Goal: Task Accomplishment & Management: Manage account settings

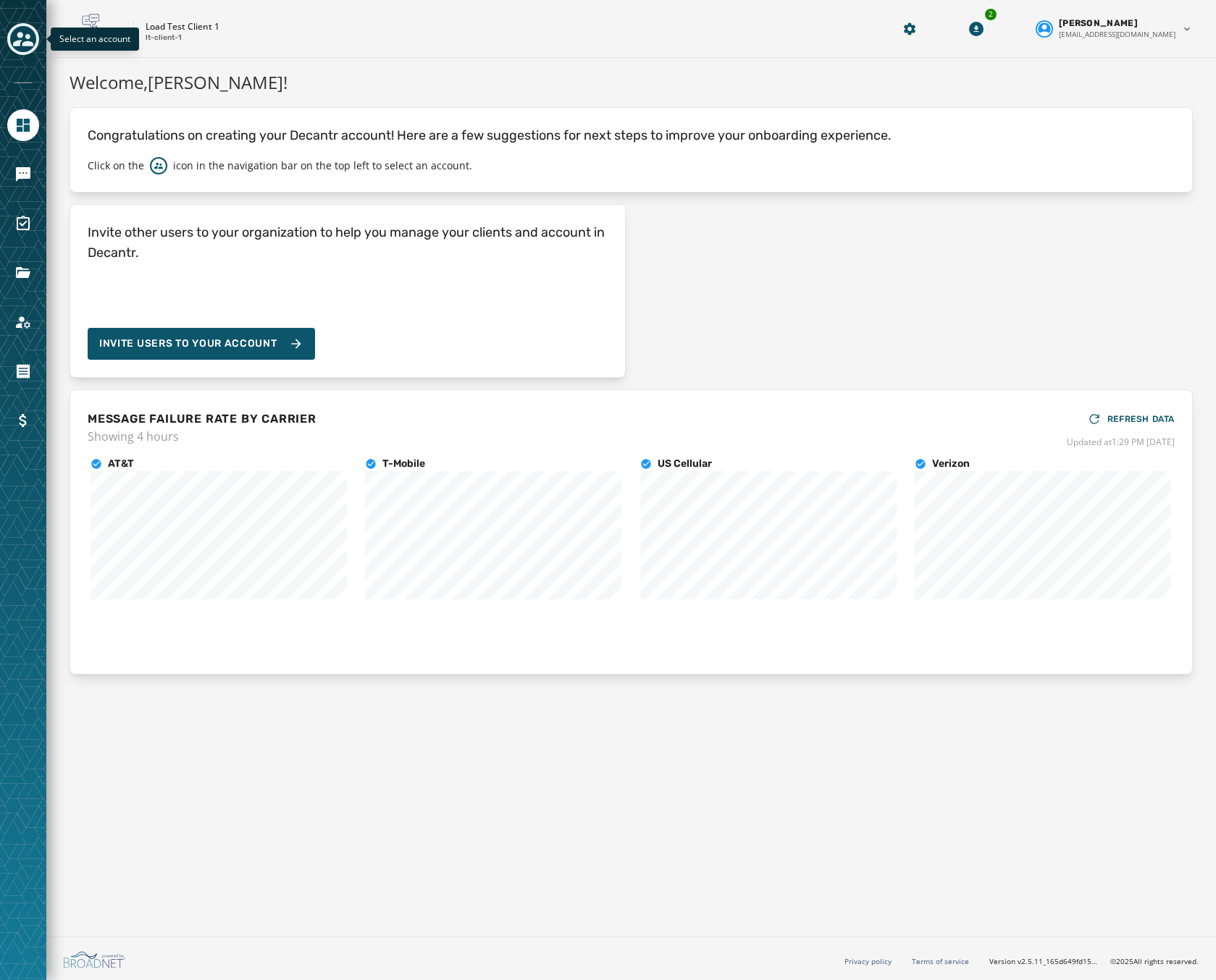
click at [17, 42] on icon "Toggle account select drawer" at bounding box center [22, 39] width 20 height 15
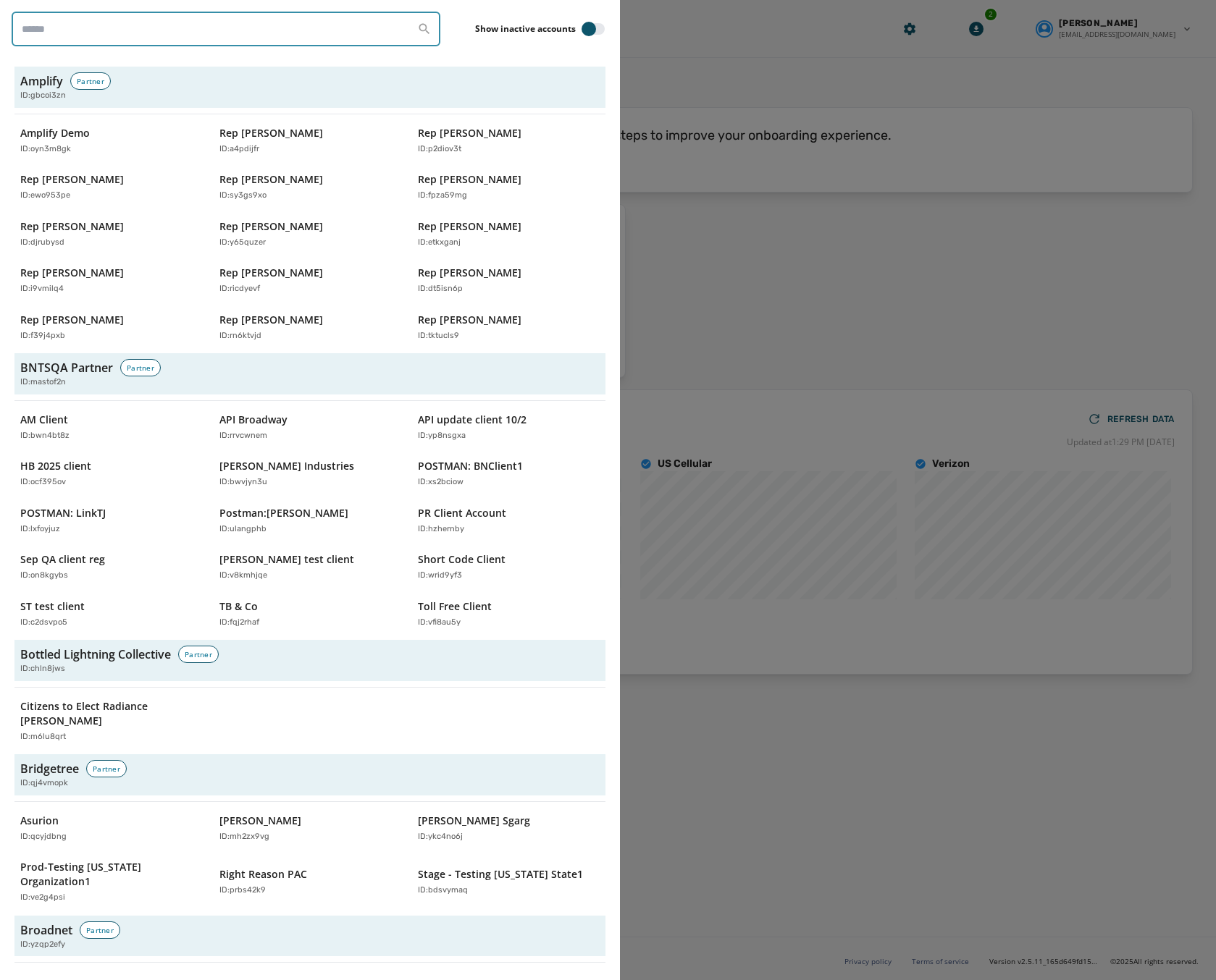
click at [71, 35] on input "search" at bounding box center [225, 28] width 428 height 35
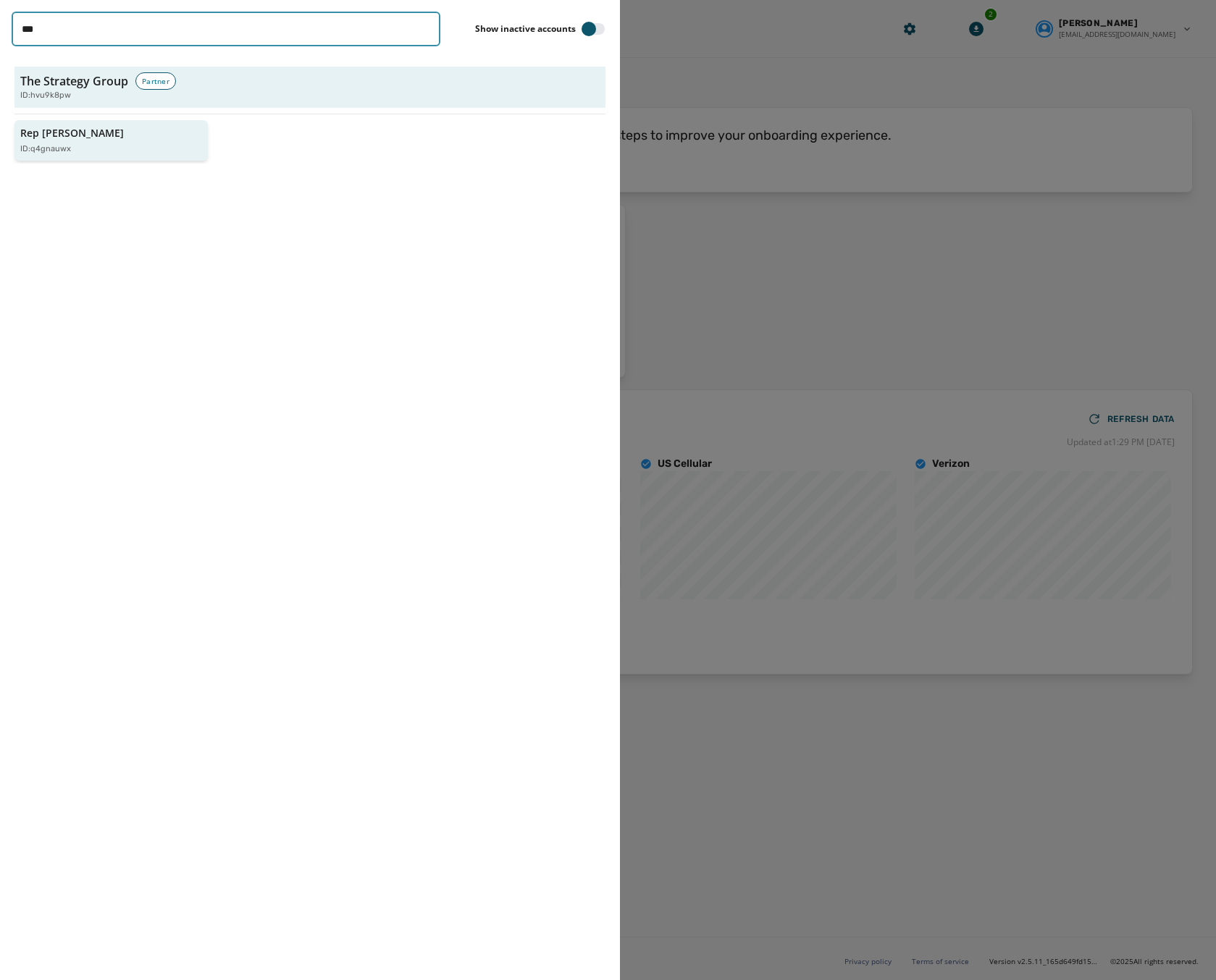
type input "***"
click at [66, 123] on button "Rep [PERSON_NAME] ID: q4gnauwx" at bounding box center [111, 141] width 193 height 41
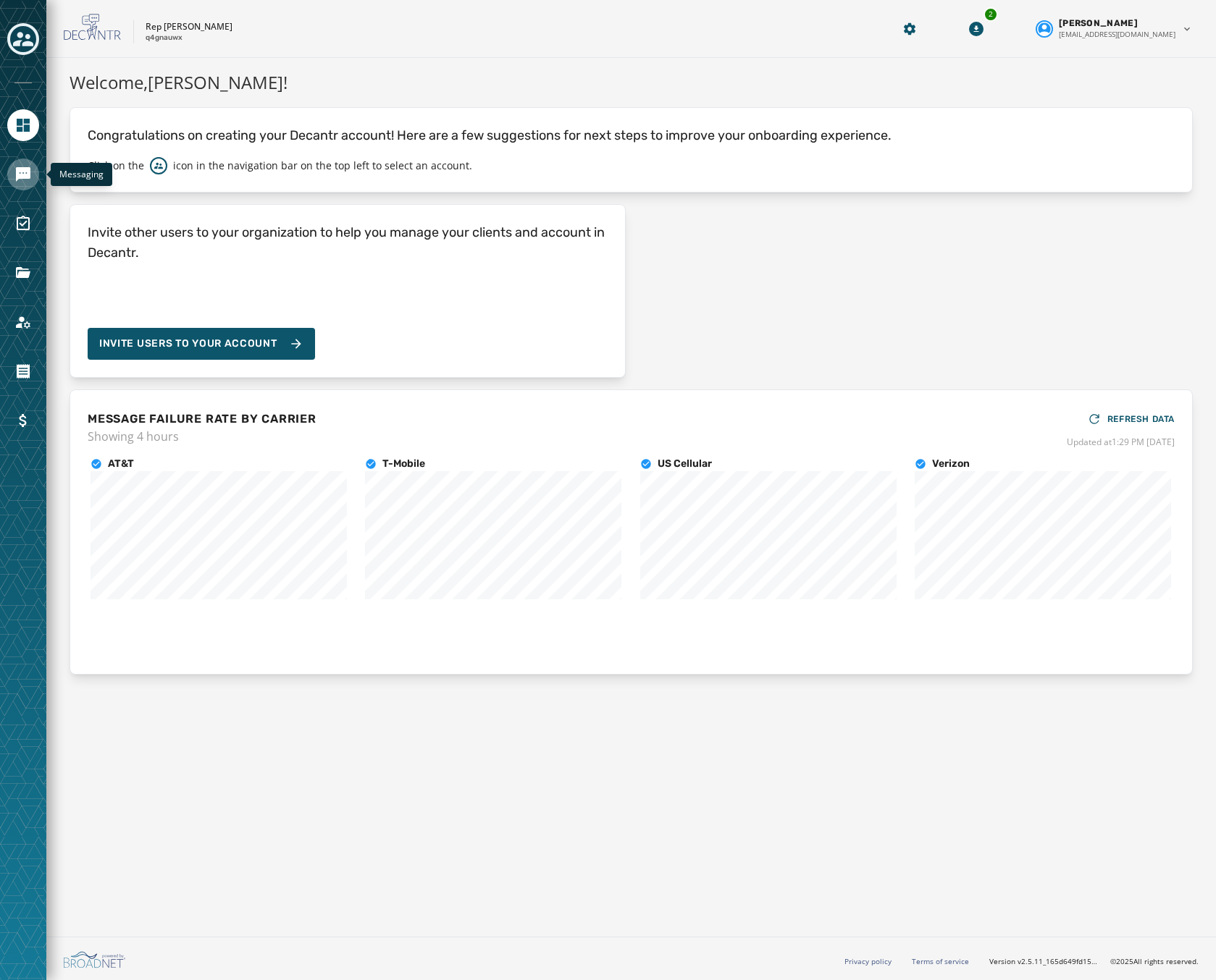
click at [32, 175] on link "Navigate to Messaging" at bounding box center [22, 174] width 32 height 32
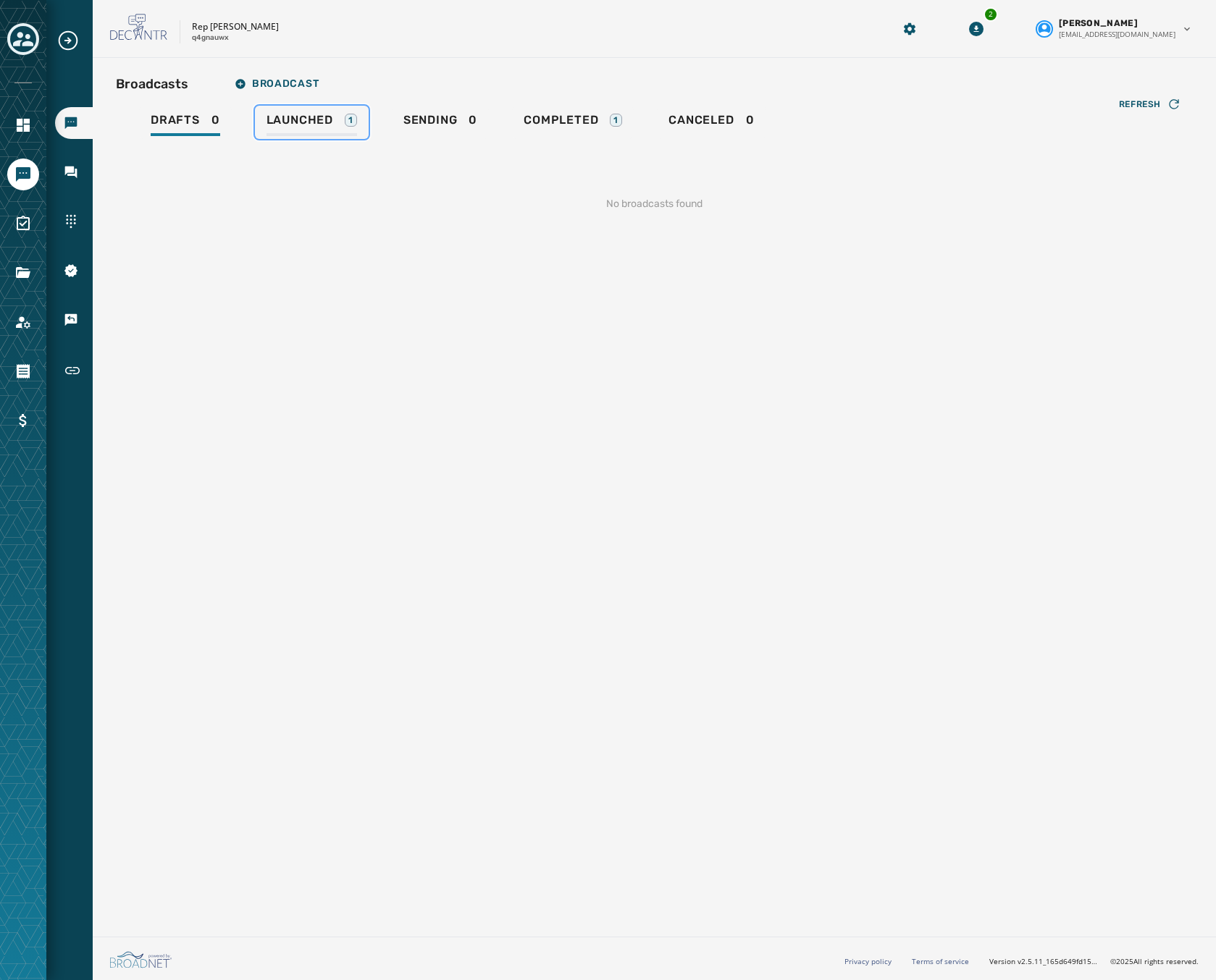
click at [314, 118] on span "Launched" at bounding box center [300, 120] width 66 height 15
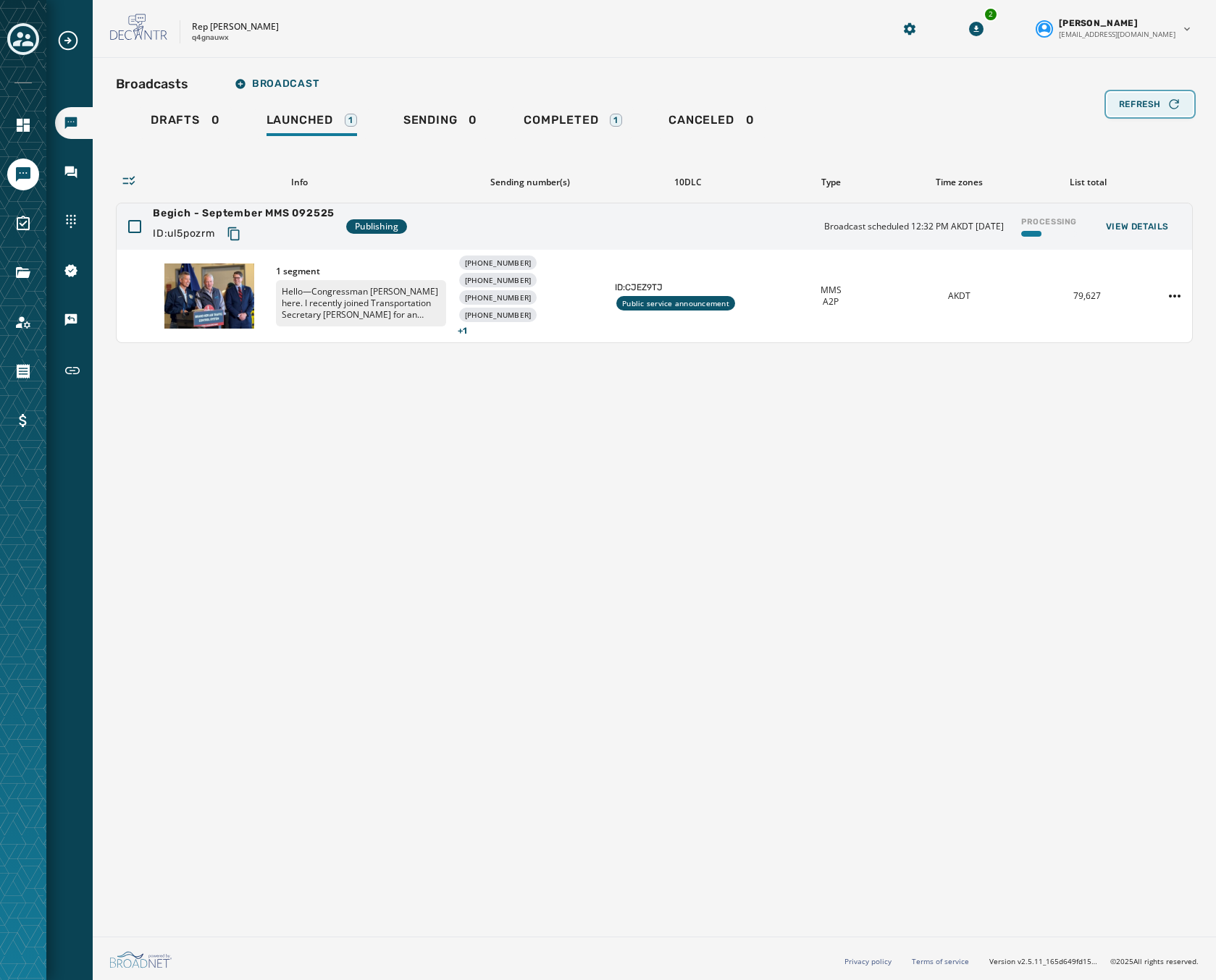
click at [1130, 100] on span "Refresh" at bounding box center [1139, 104] width 42 height 11
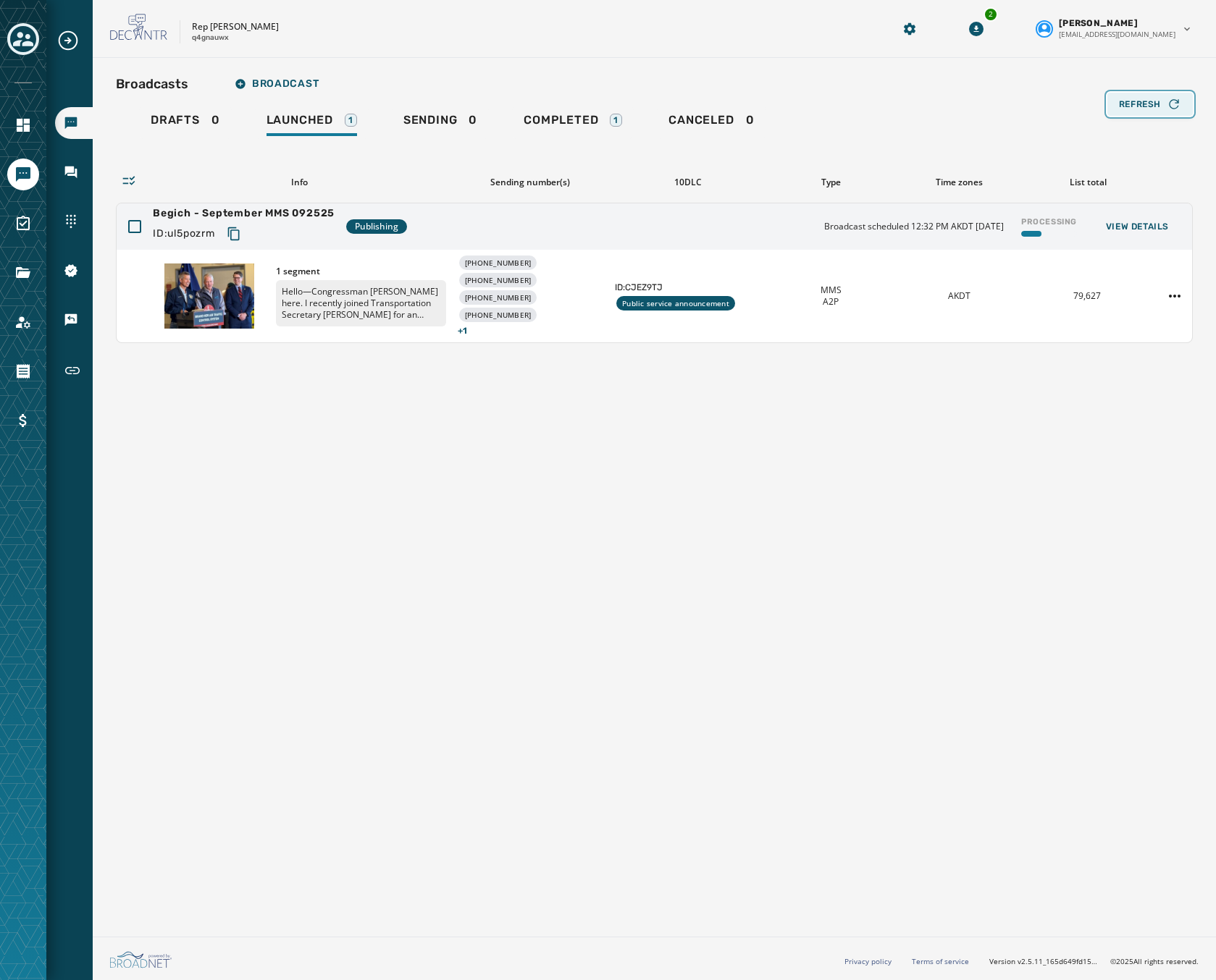
click at [1130, 100] on span "Refresh" at bounding box center [1139, 104] width 42 height 11
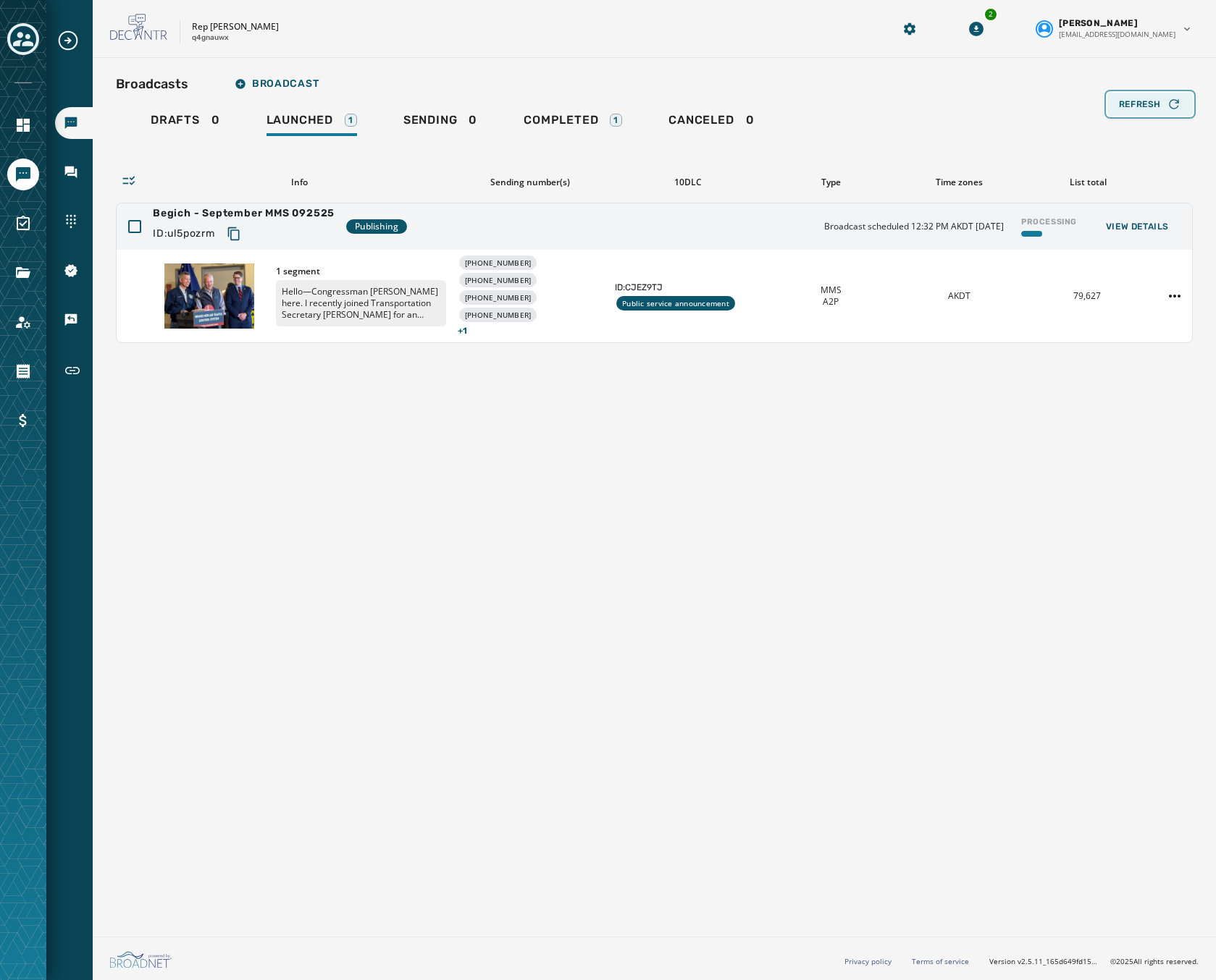
click at [1130, 100] on span "Refresh" at bounding box center [1139, 104] width 42 height 11
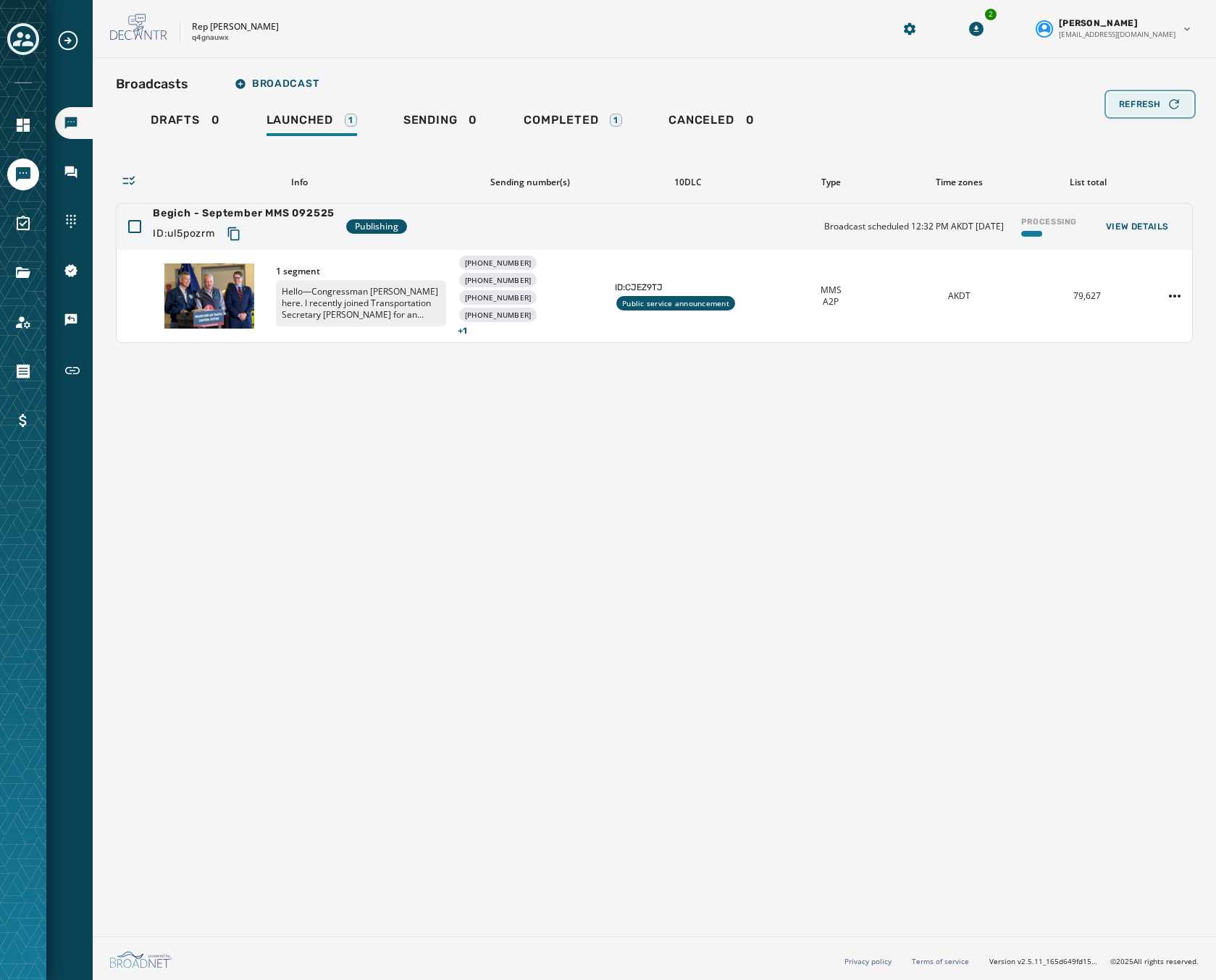
click at [1130, 100] on span "Refresh" at bounding box center [1139, 104] width 42 height 11
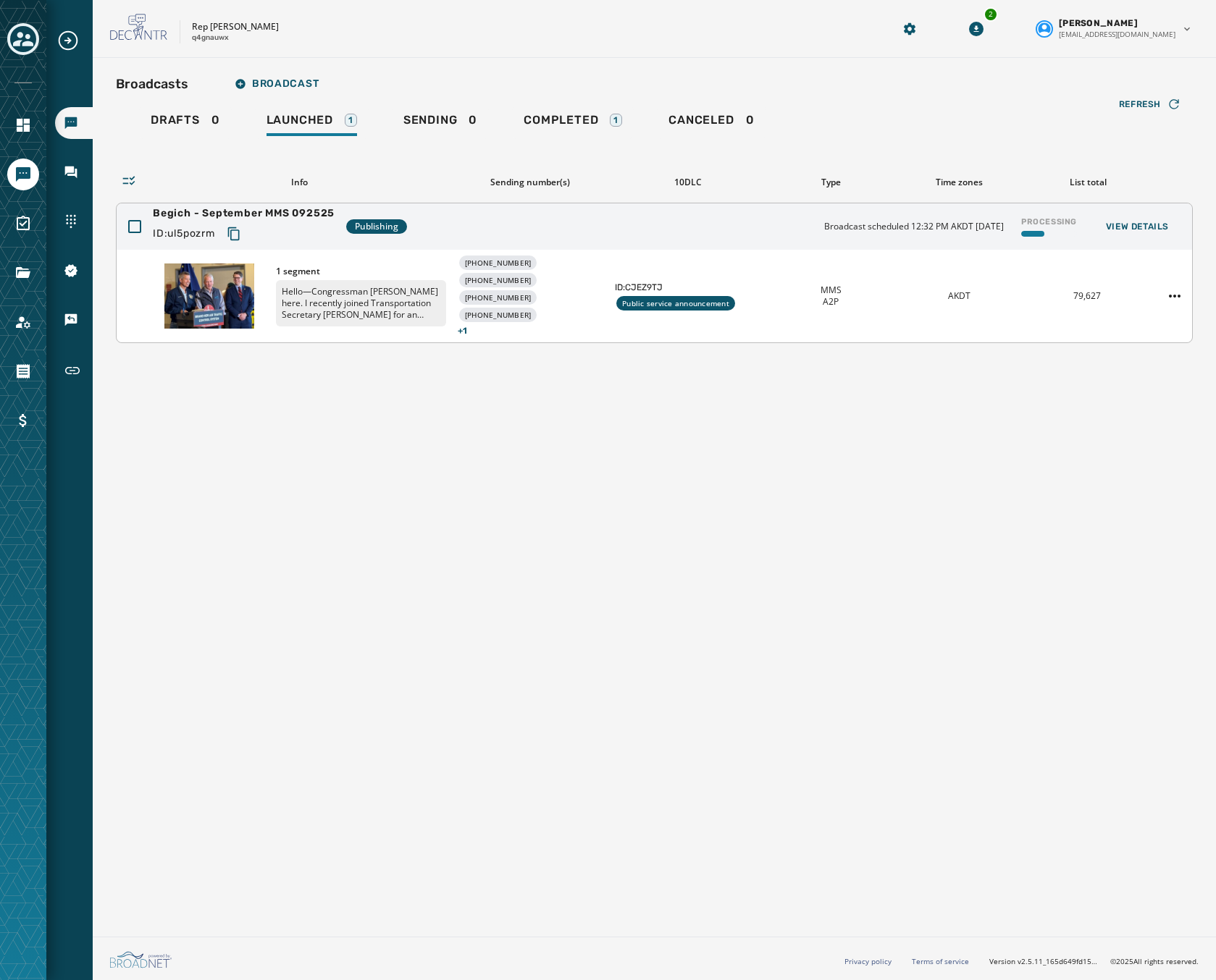
click at [238, 235] on icon "Copy text to clipboard" at bounding box center [233, 233] width 15 height 15
click at [459, 230] on div "Begich - September MMS 092525 ID: ul5pozrm Publishing Broadcast scheduled 12:32…" at bounding box center [654, 227] width 1075 height 47
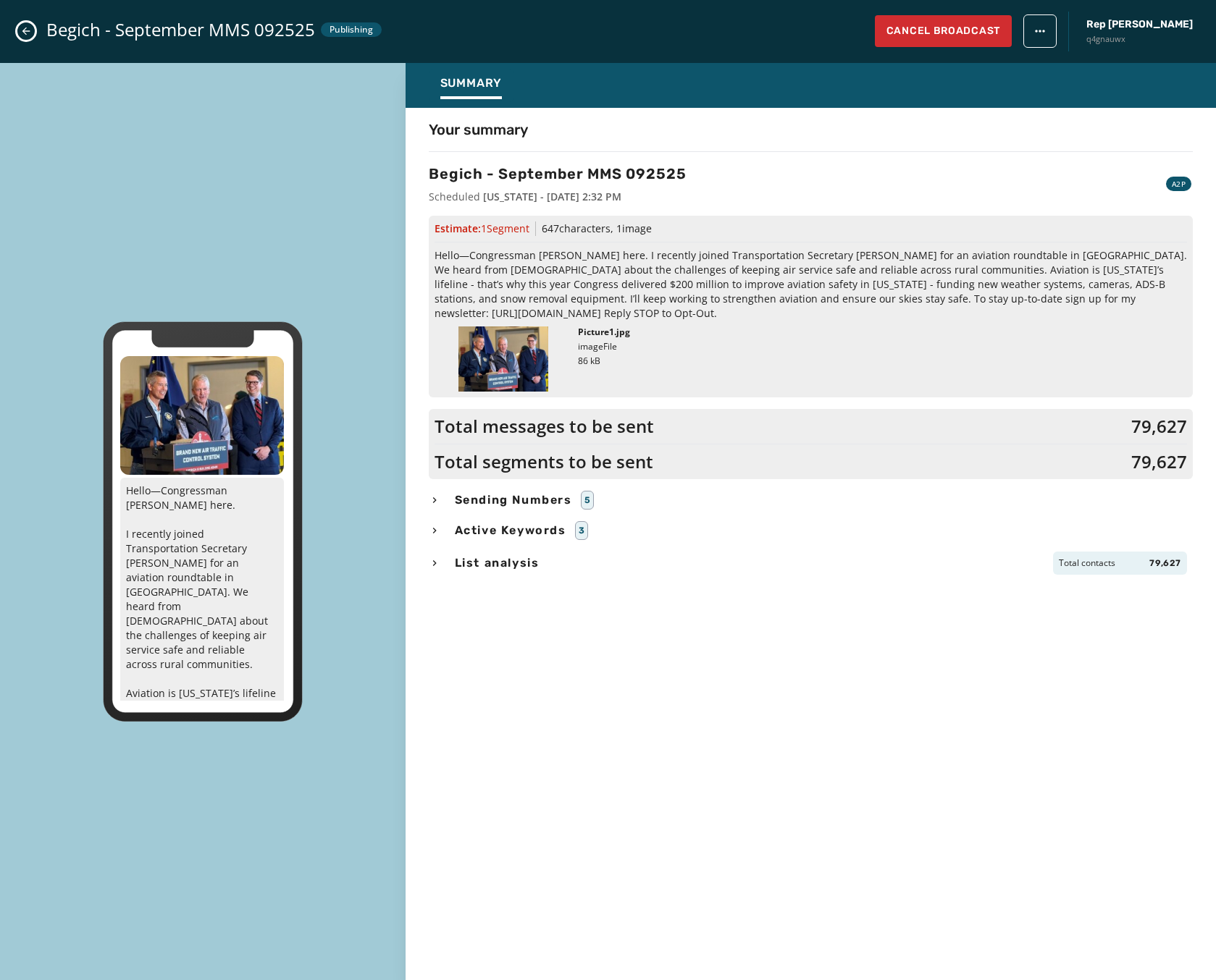
click at [27, 30] on icon "Close admin drawer" at bounding box center [25, 30] width 11 height 11
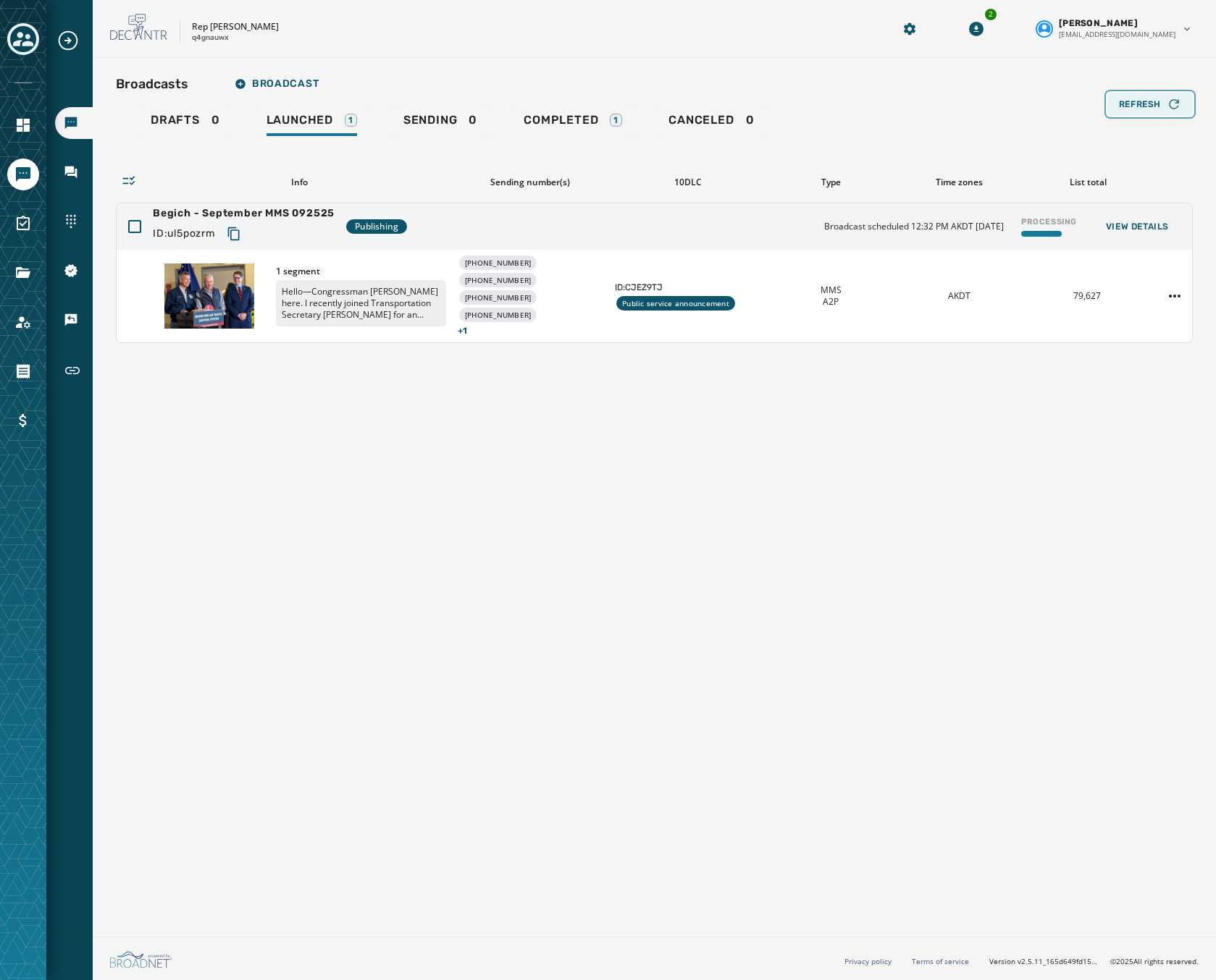
click at [1156, 105] on span "Refresh" at bounding box center [1139, 104] width 42 height 11
click at [1124, 114] on button "Refresh" at bounding box center [1150, 104] width 86 height 23
click at [1118, 100] on span "Refresh" at bounding box center [1139, 104] width 42 height 11
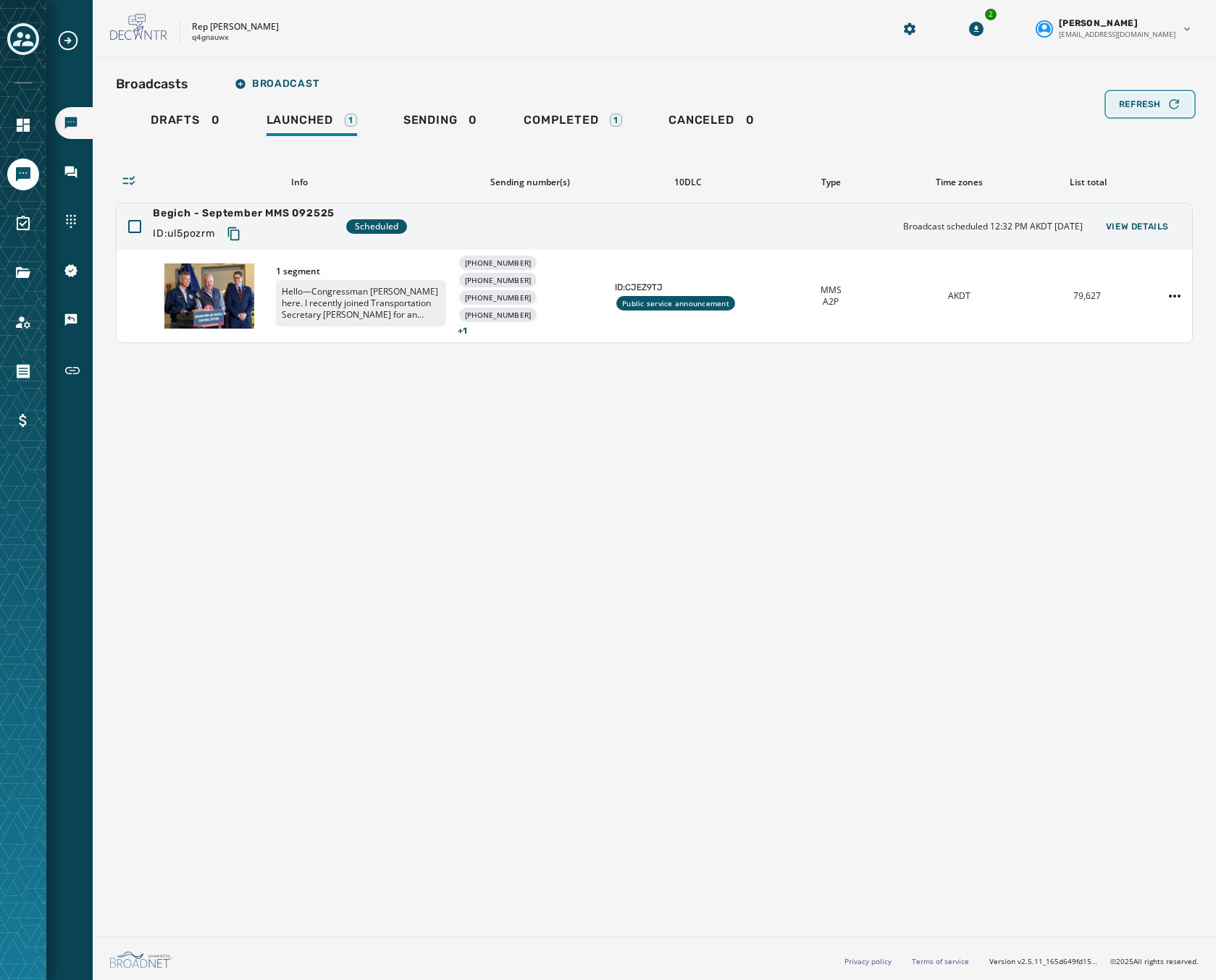
click at [1109, 104] on button "Refresh" at bounding box center [1150, 104] width 86 height 23
click at [374, 296] on p "Hello—Congressman [PERSON_NAME] here. I recently joined Transportation Secretar…" at bounding box center [360, 303] width 170 height 47
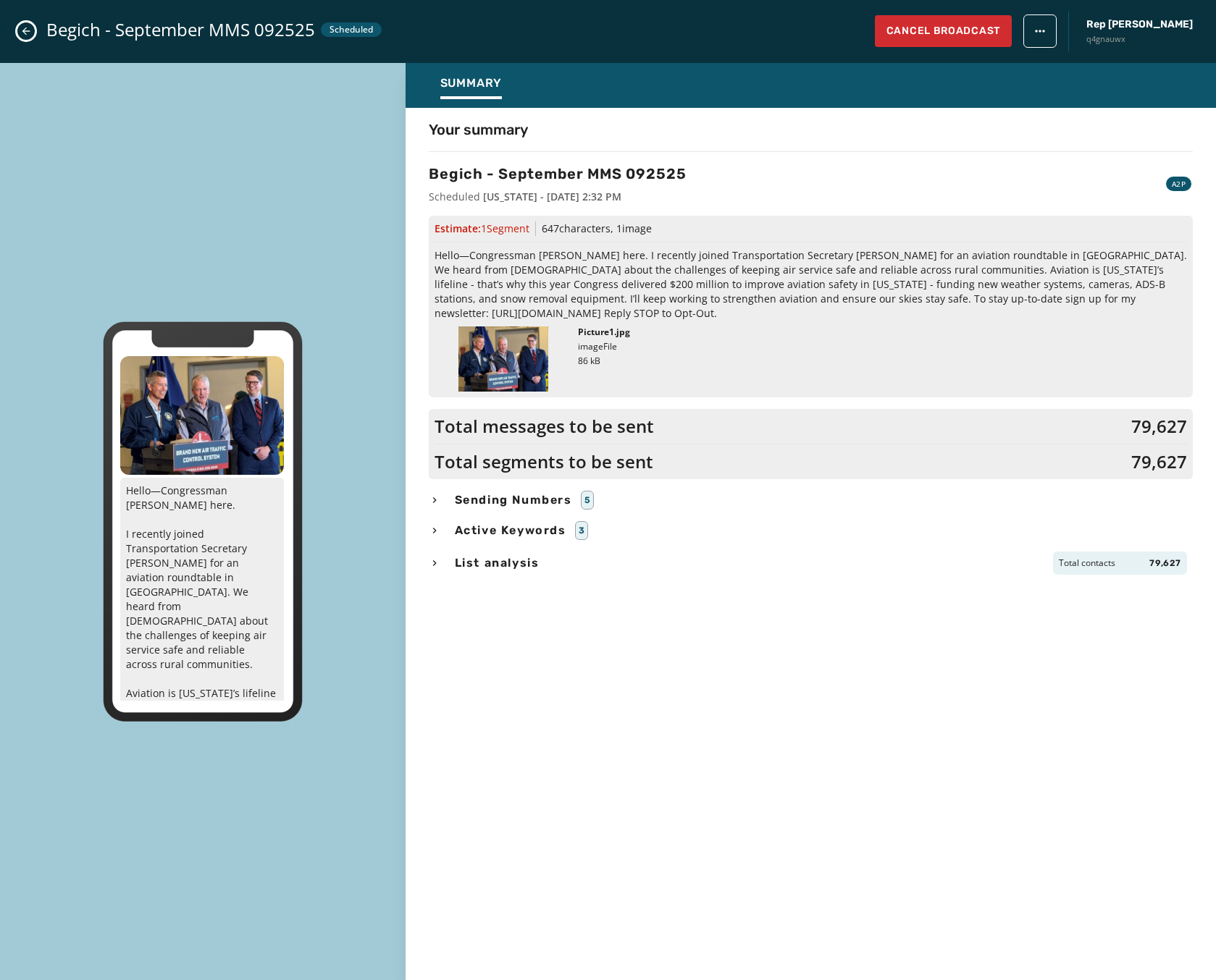
click at [25, 34] on icon "Close admin drawer" at bounding box center [26, 31] width 8 height 8
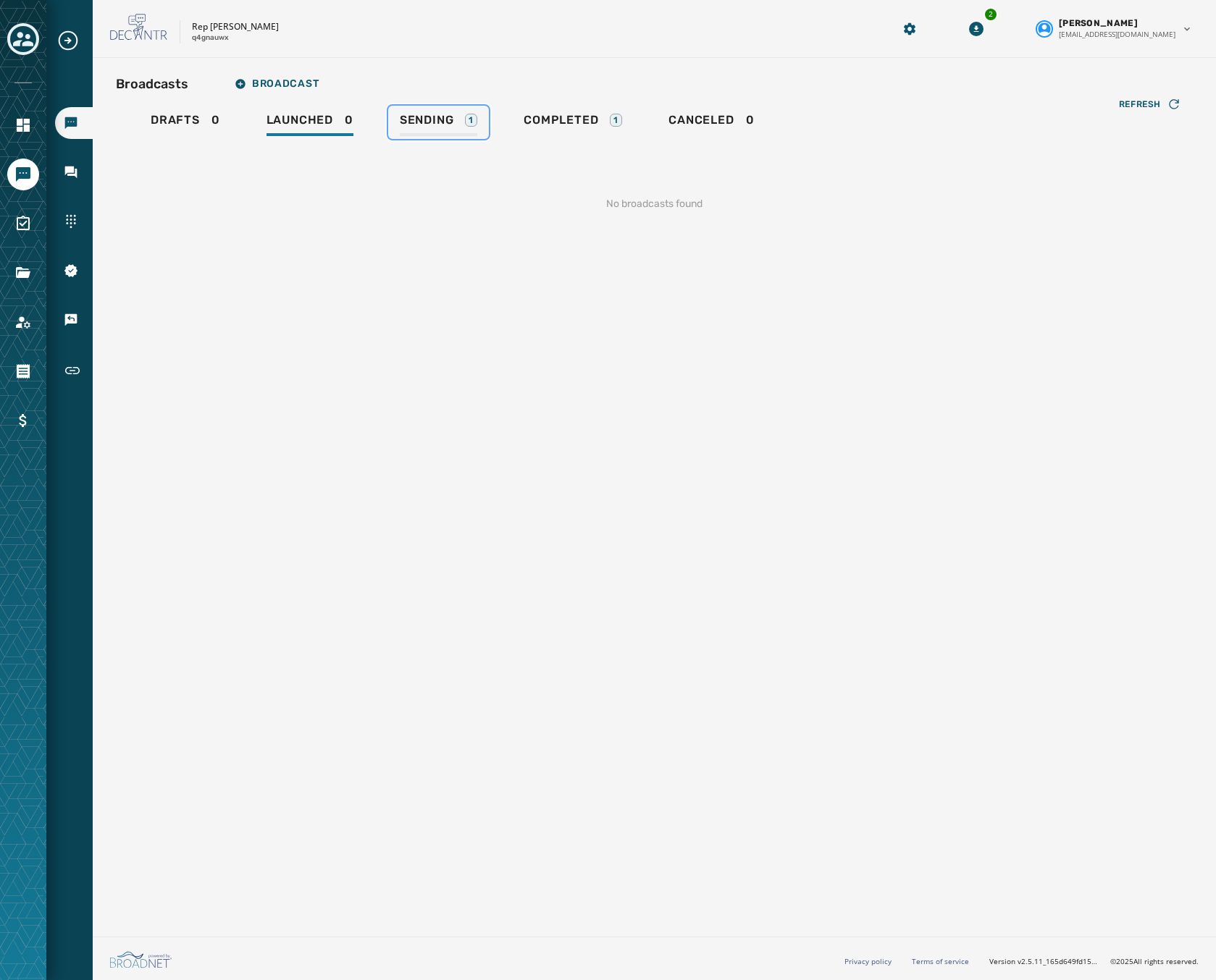
click at [475, 117] on div "1" at bounding box center [471, 120] width 12 height 13
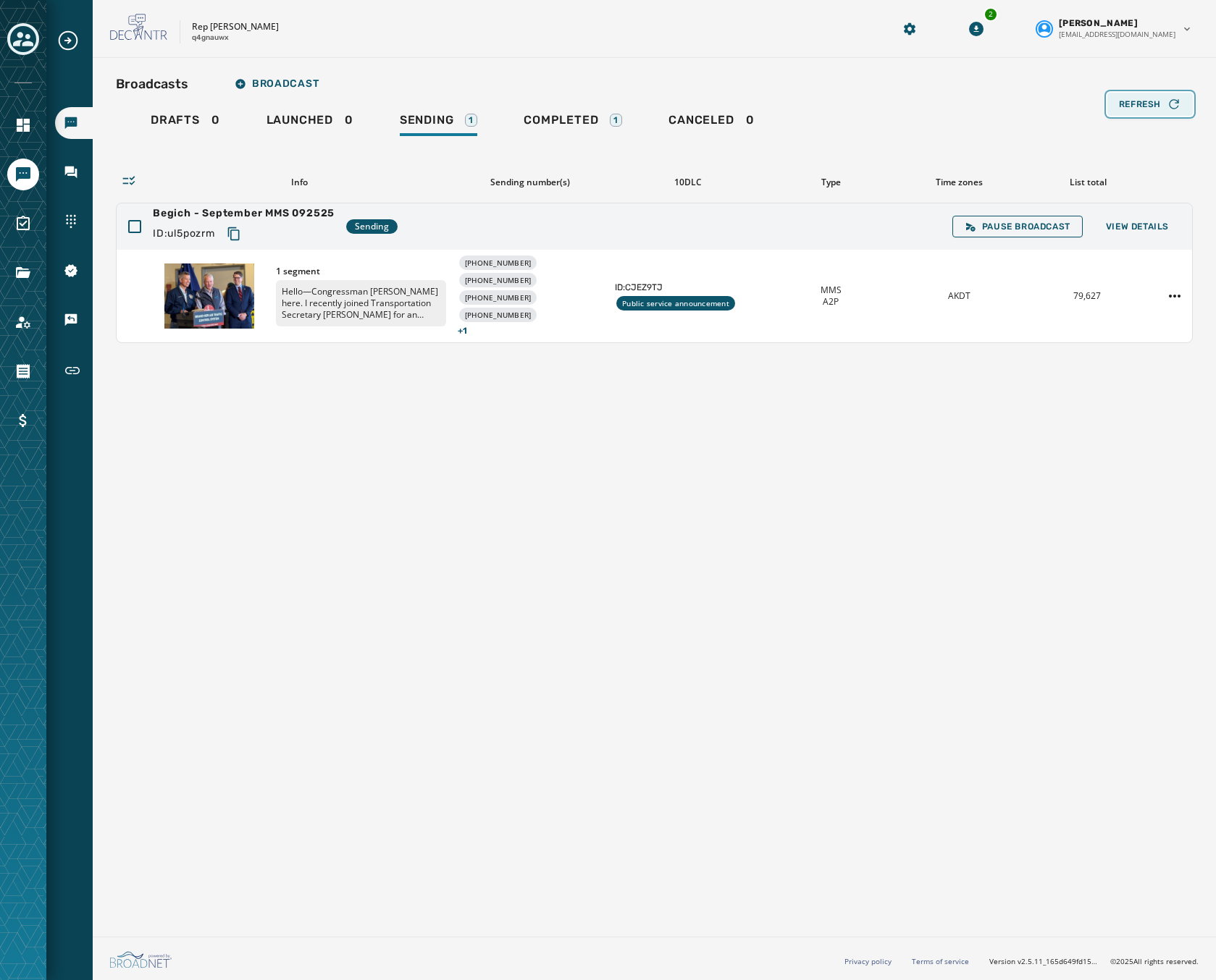
click at [1139, 110] on span "Refresh" at bounding box center [1139, 104] width 42 height 11
click at [73, 267] on icon "Navigate to 10DLC Registration" at bounding box center [71, 270] width 13 height 13
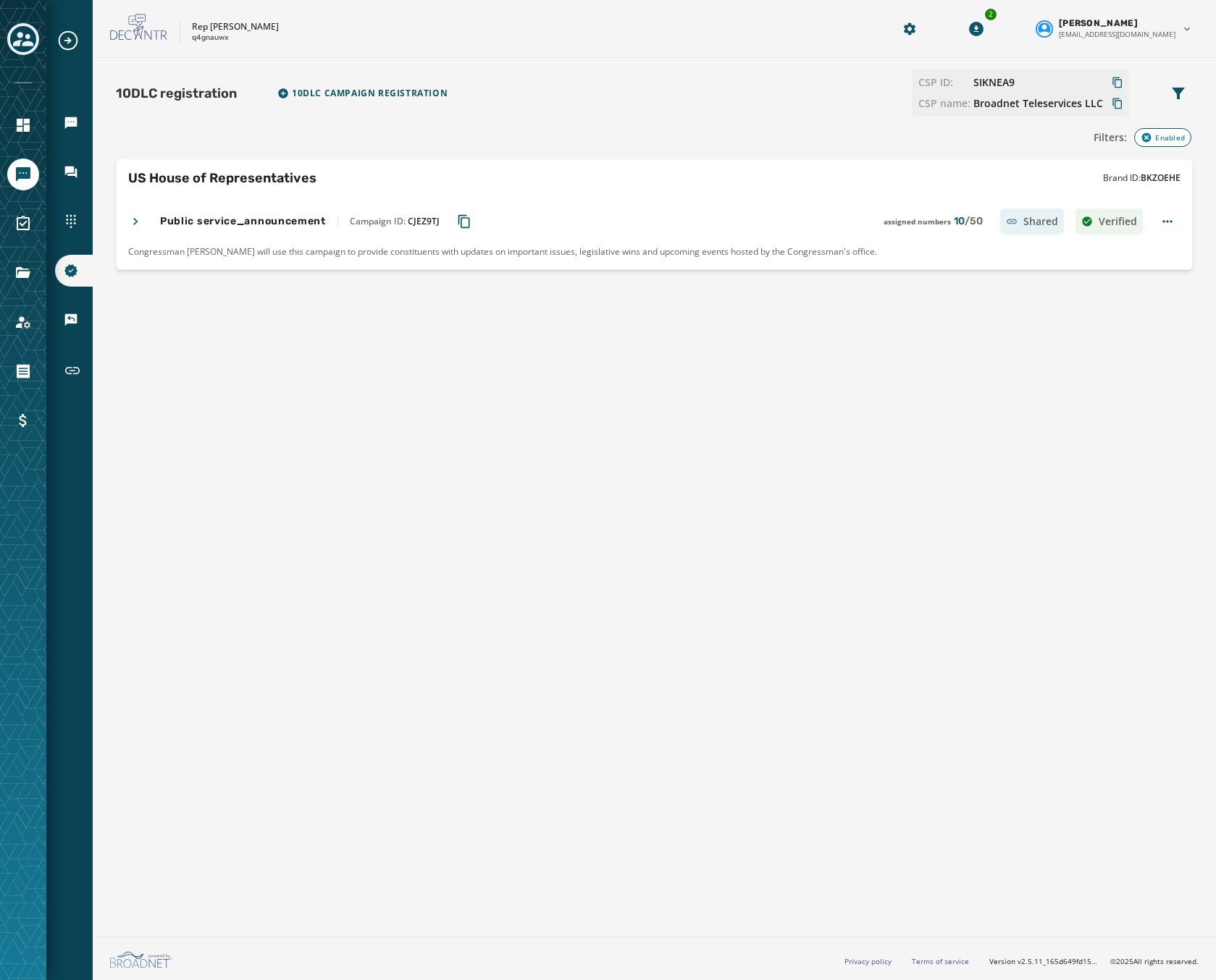
click at [5, 34] on div at bounding box center [23, 490] width 47 height 980
click at [18, 35] on icon "Toggle account select drawer" at bounding box center [22, 39] width 20 height 15
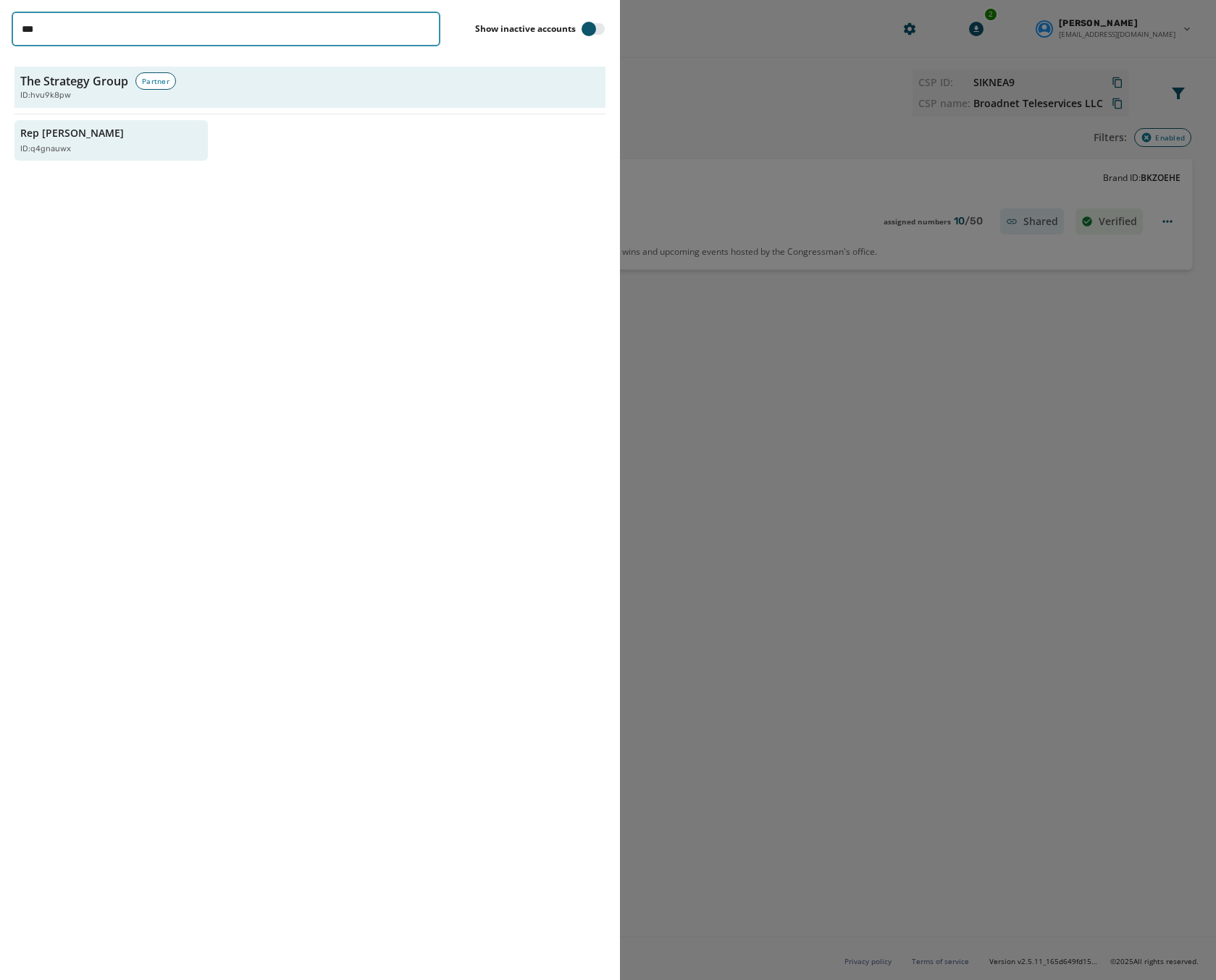
click at [422, 33] on input "***" at bounding box center [225, 28] width 428 height 35
click at [427, 28] on input "***" at bounding box center [225, 28] width 428 height 35
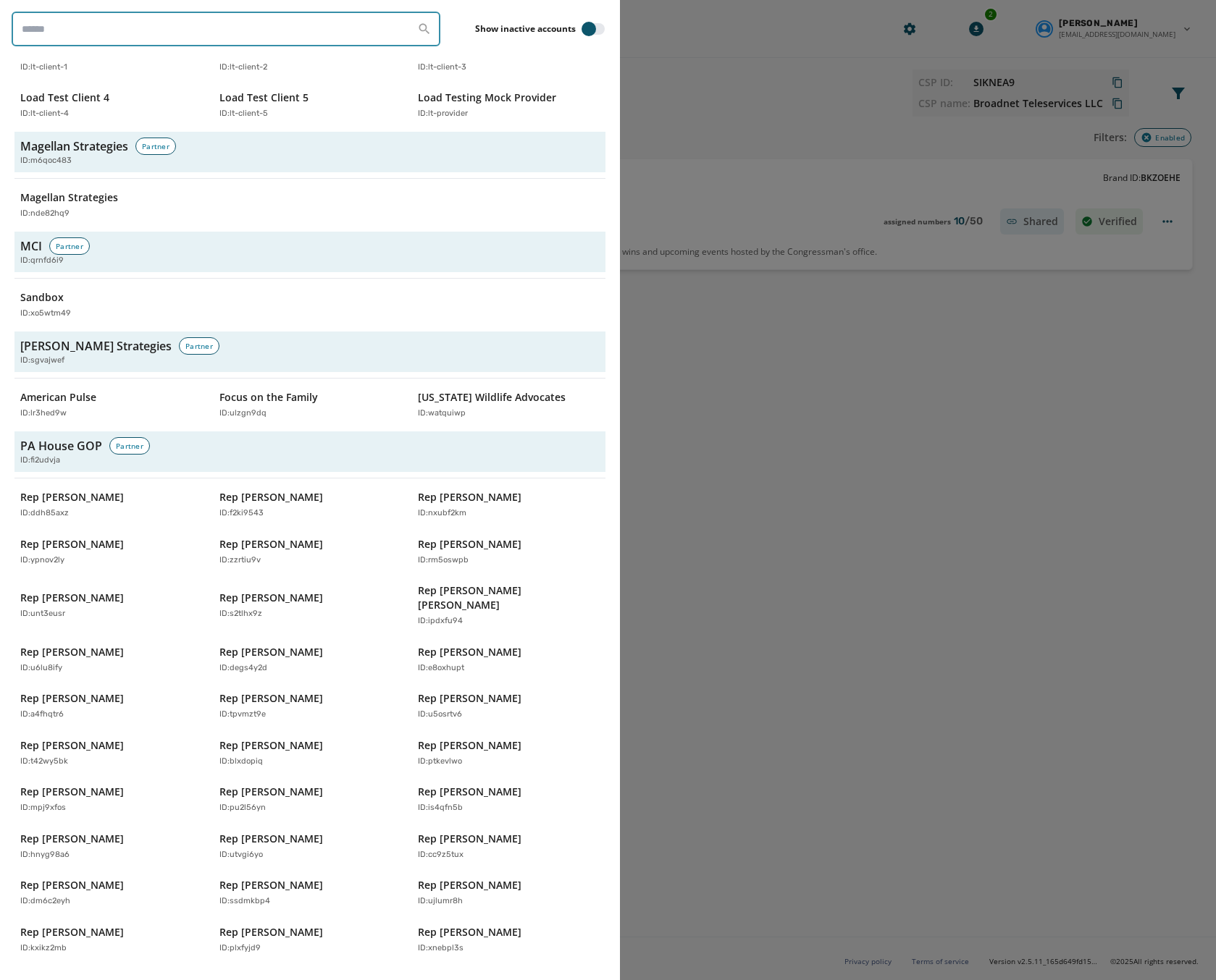
scroll to position [2975, 0]
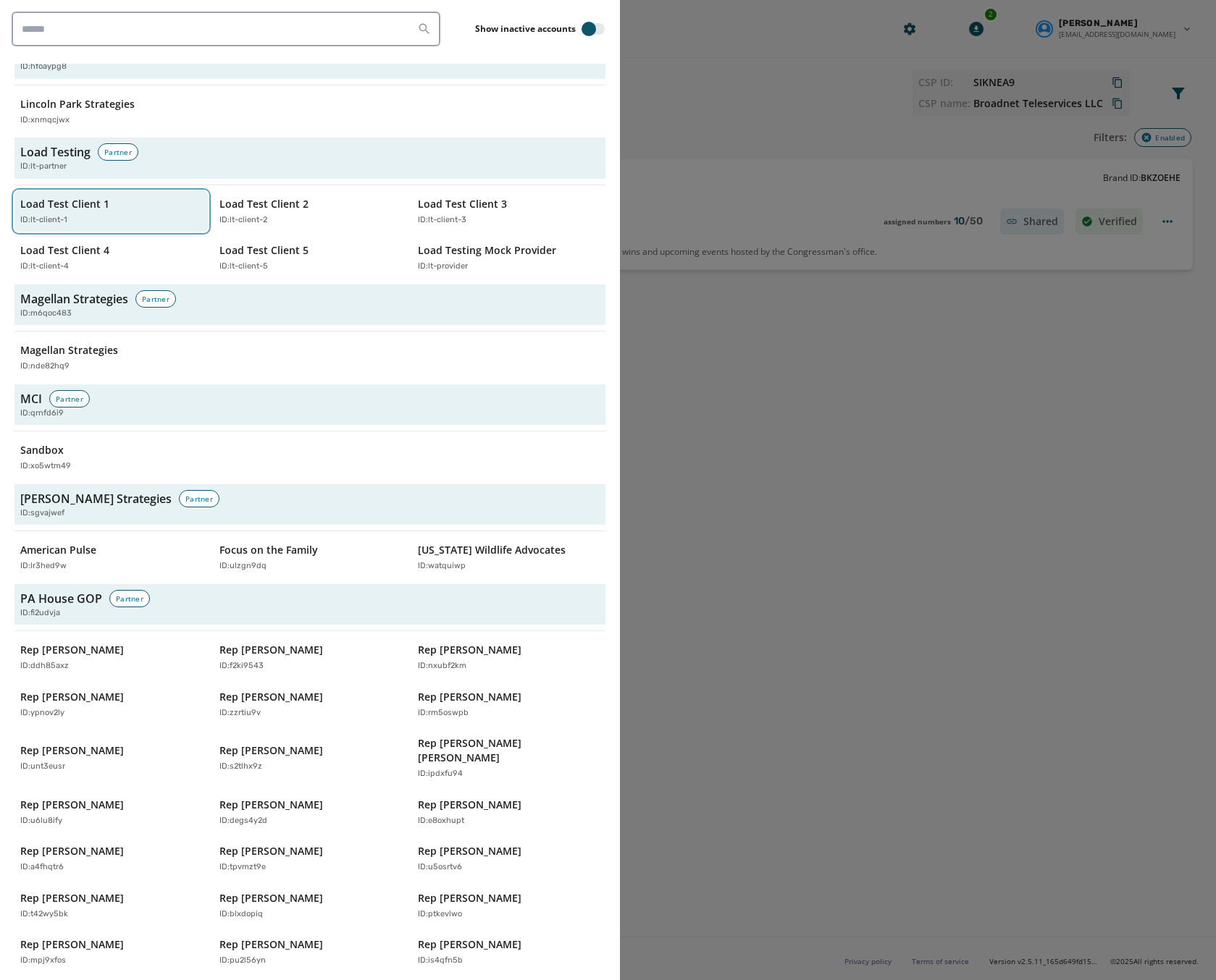
click at [60, 197] on p "Load Test Client 1" at bounding box center [64, 204] width 89 height 15
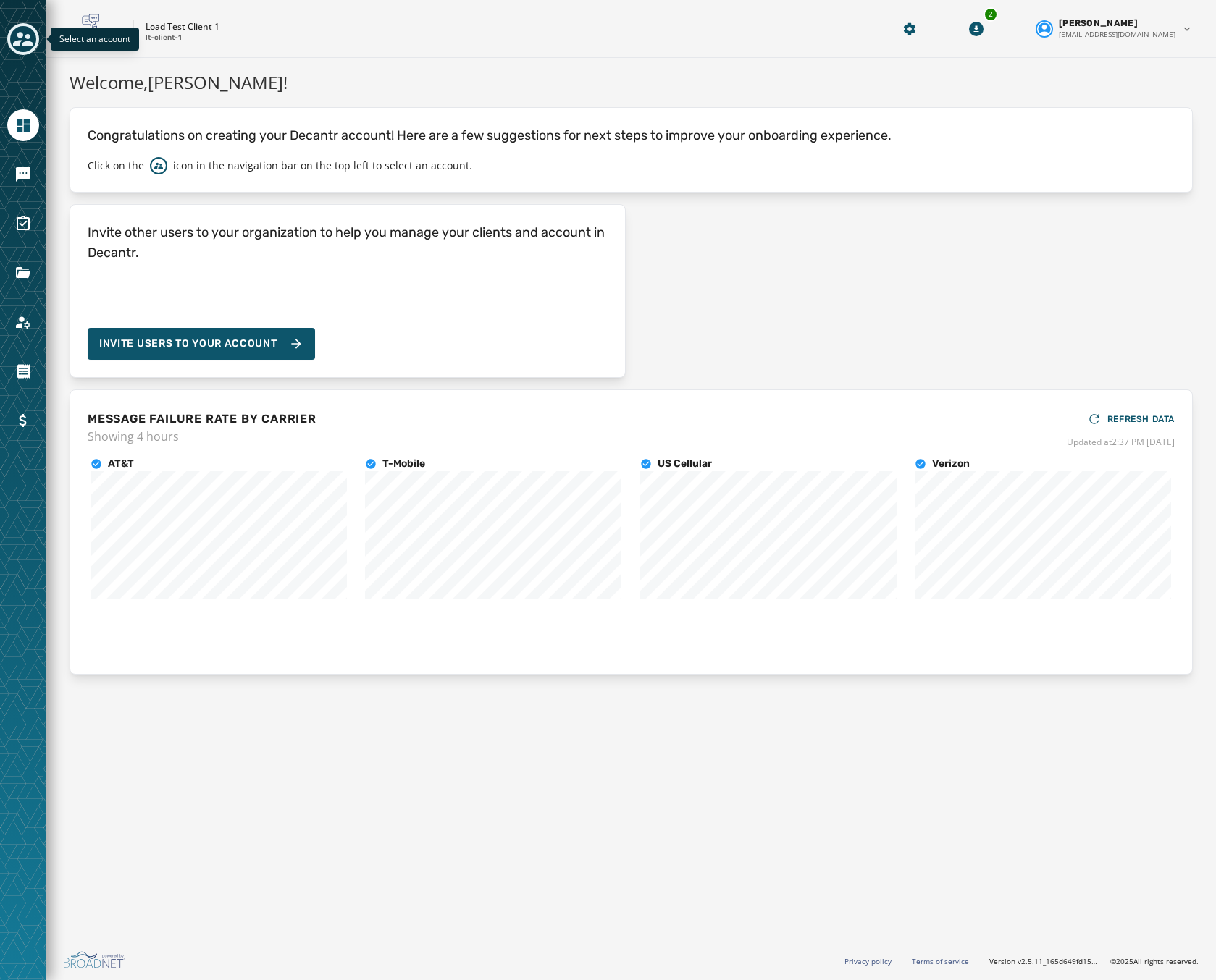
click at [35, 45] on button "Toggle account select drawer" at bounding box center [22, 39] width 32 height 32
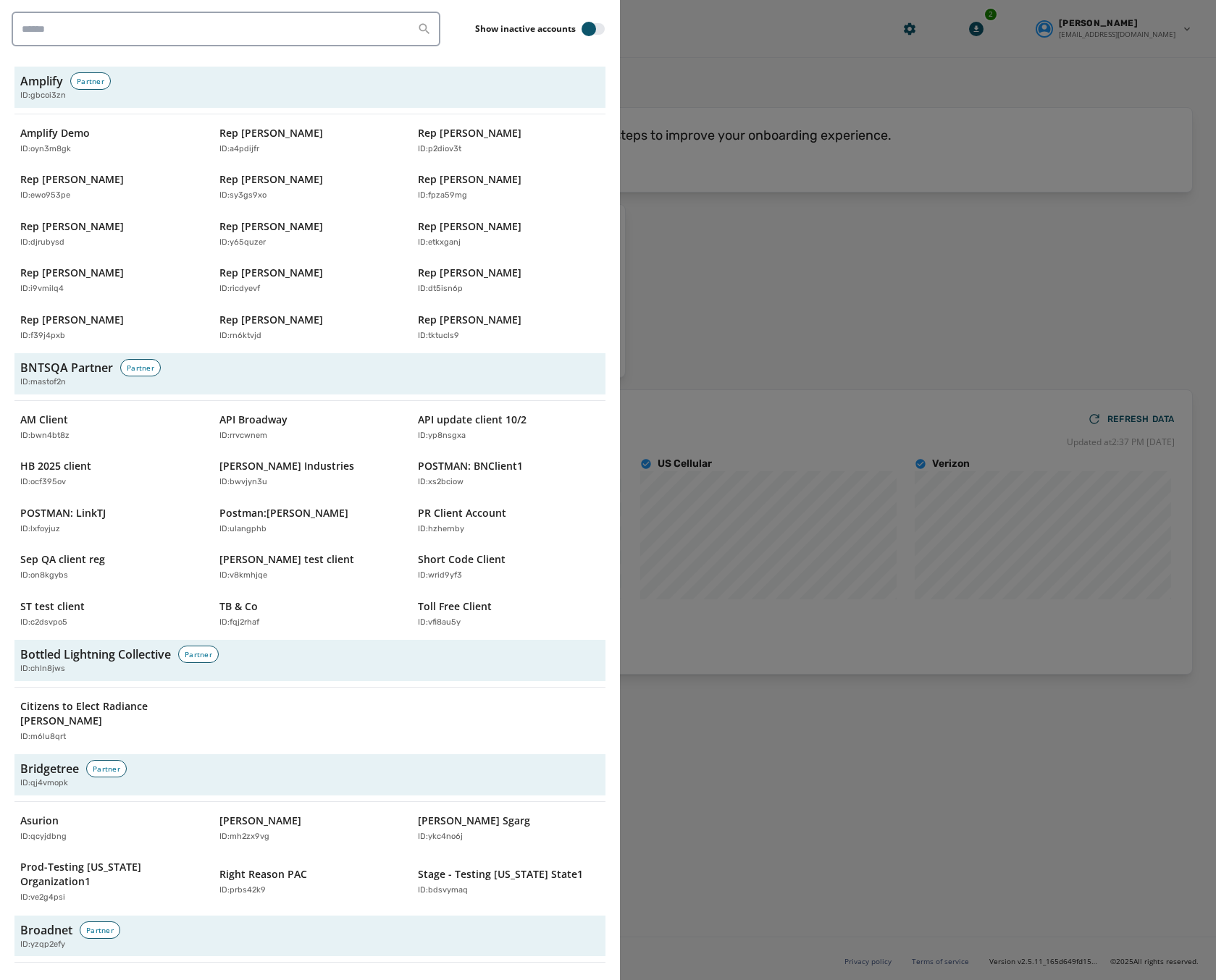
click at [854, 249] on div at bounding box center [608, 490] width 1216 height 980
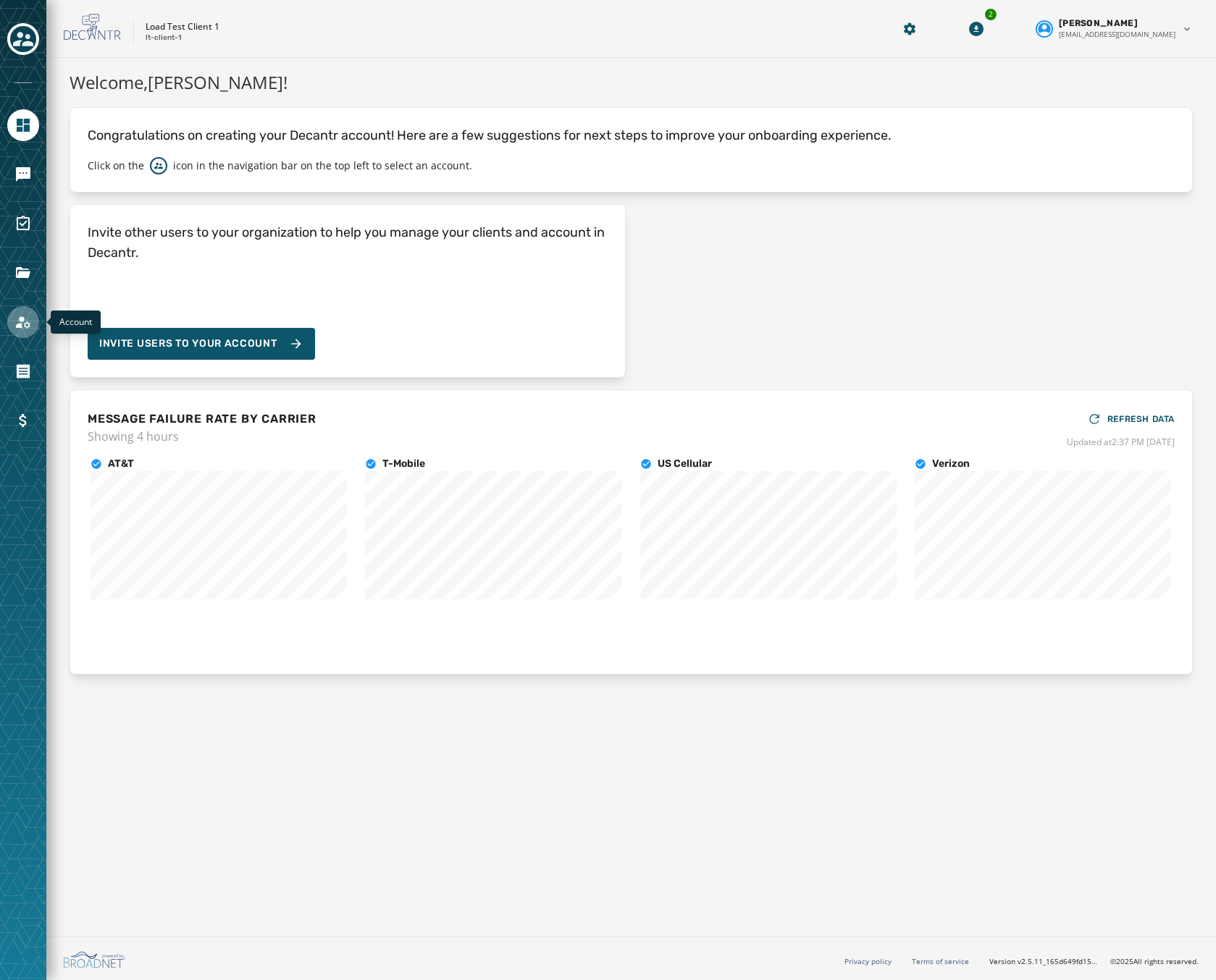
click at [30, 325] on icon "Navigate to Account" at bounding box center [23, 322] width 17 height 17
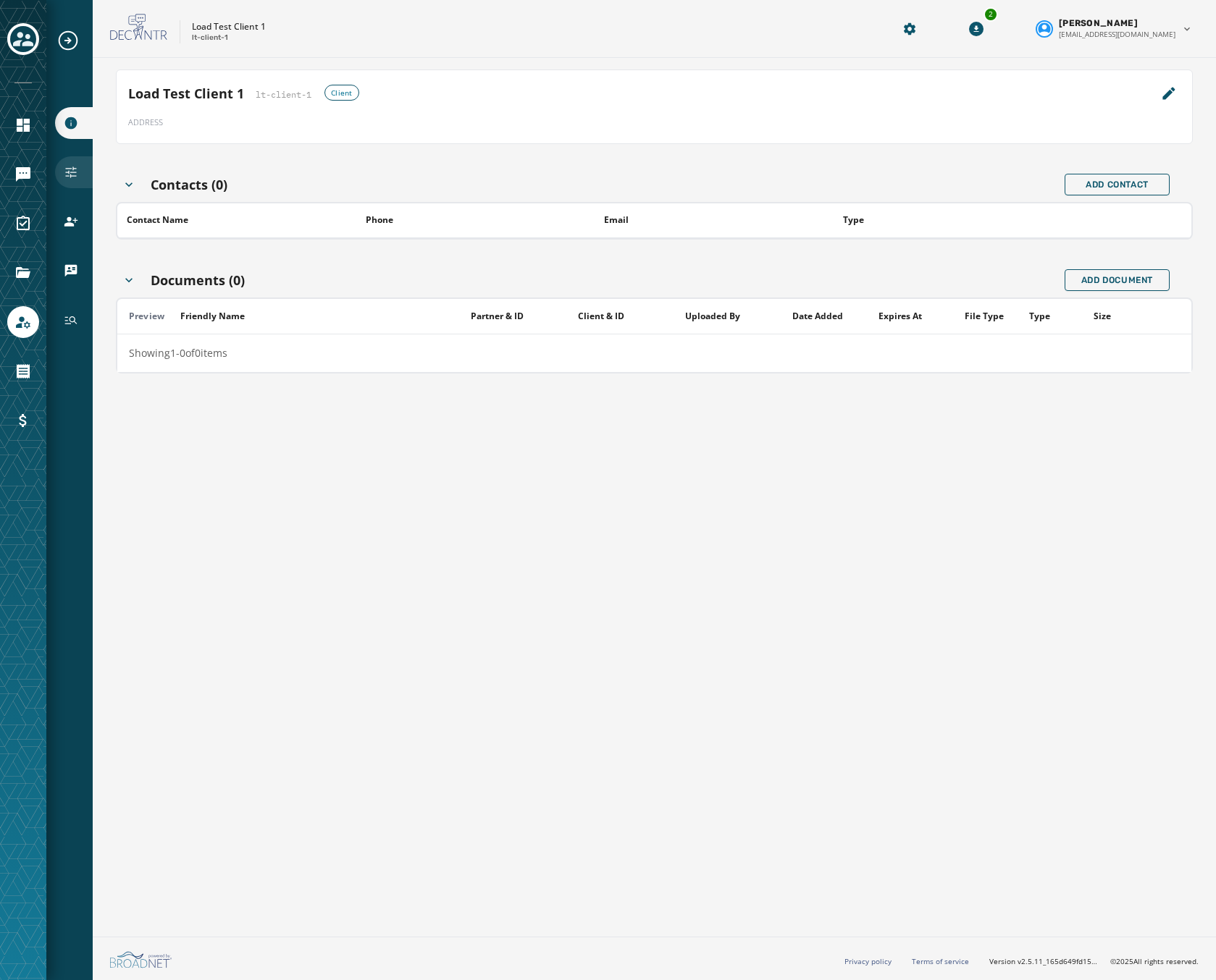
click at [64, 163] on div "Configuration" at bounding box center [74, 172] width 38 height 32
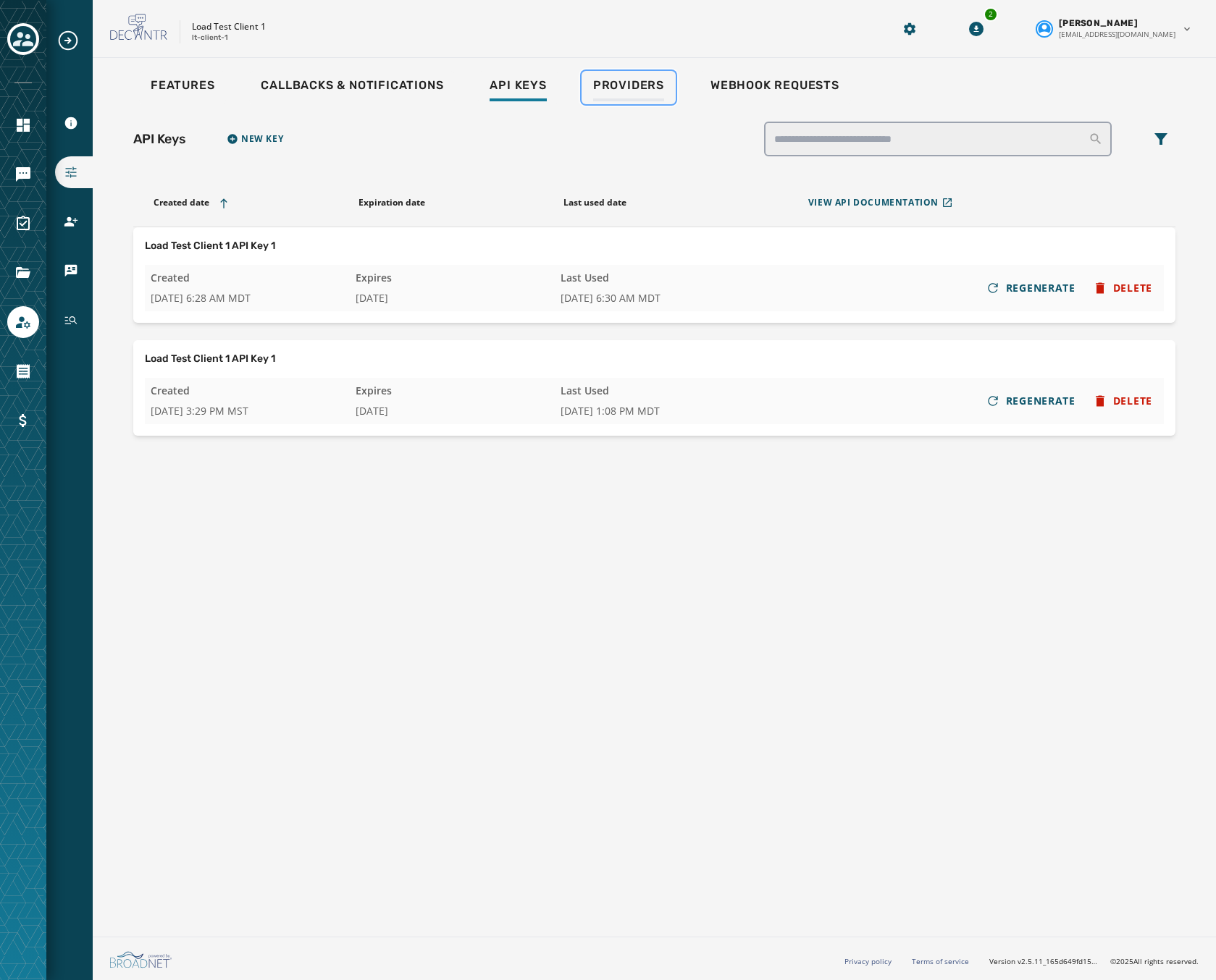
click at [638, 97] on div "Providers" at bounding box center [629, 90] width 71 height 23
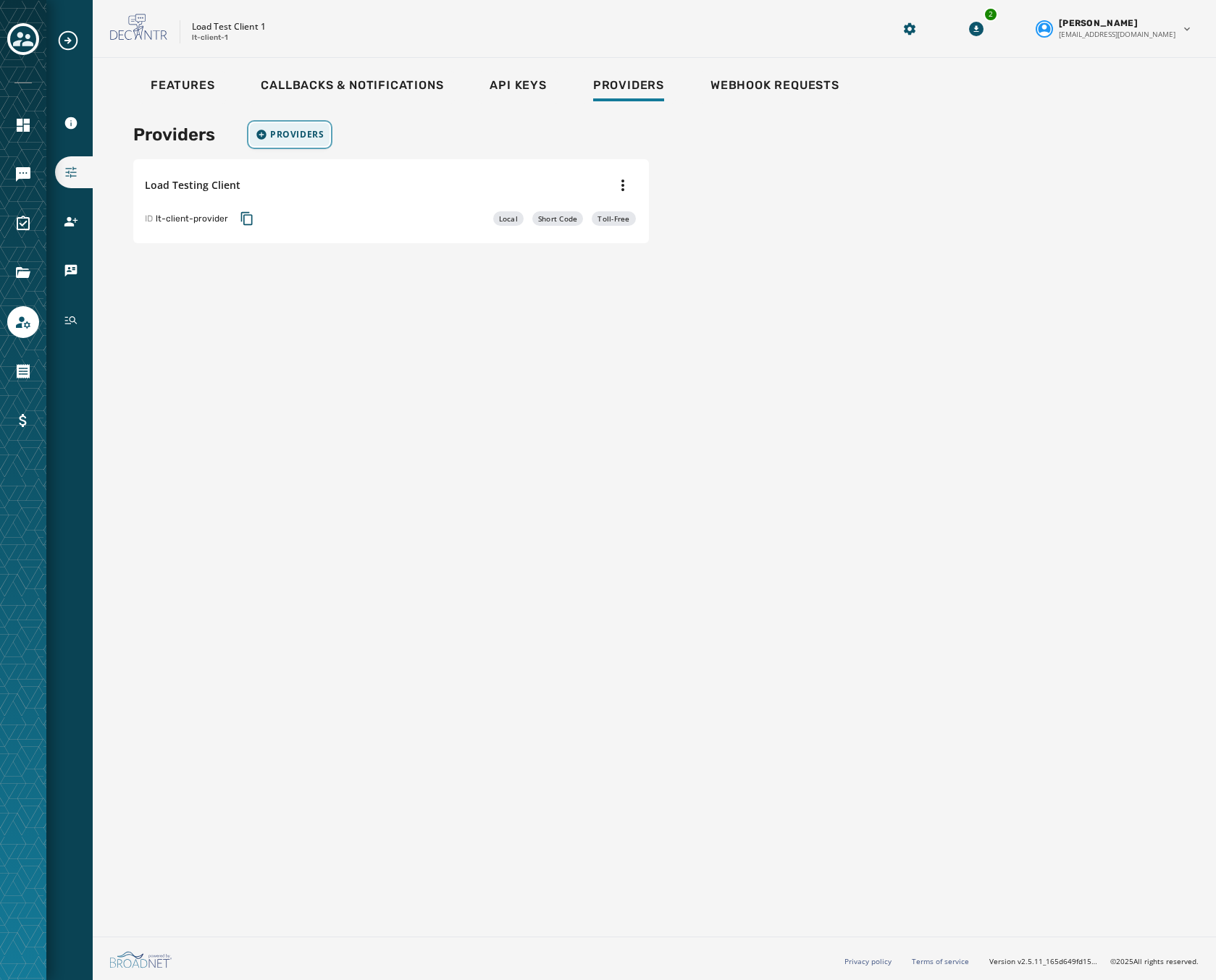
click at [280, 130] on span "Providers" at bounding box center [297, 134] width 54 height 11
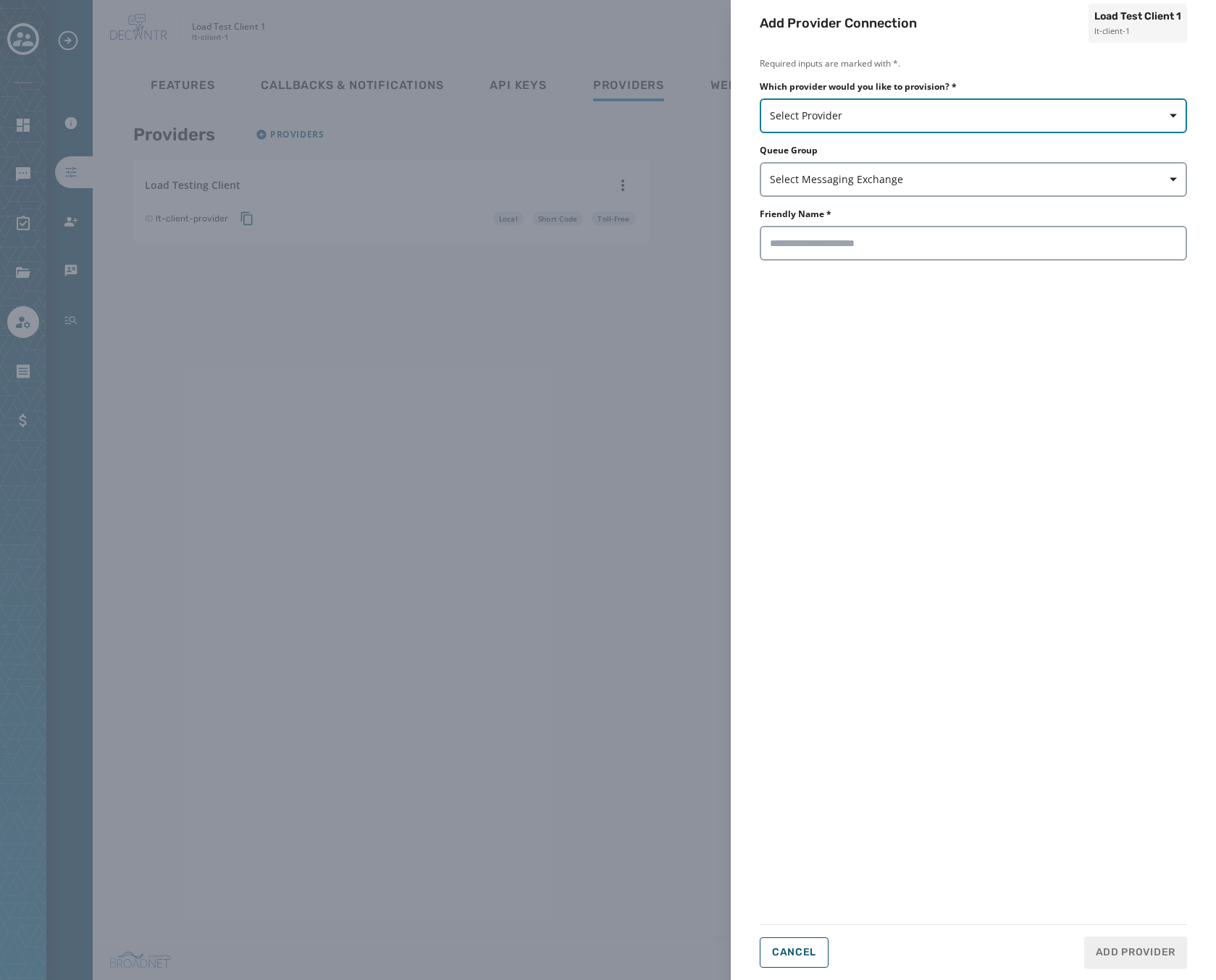
click at [856, 120] on span "Select Provider" at bounding box center [972, 116] width 407 height 15
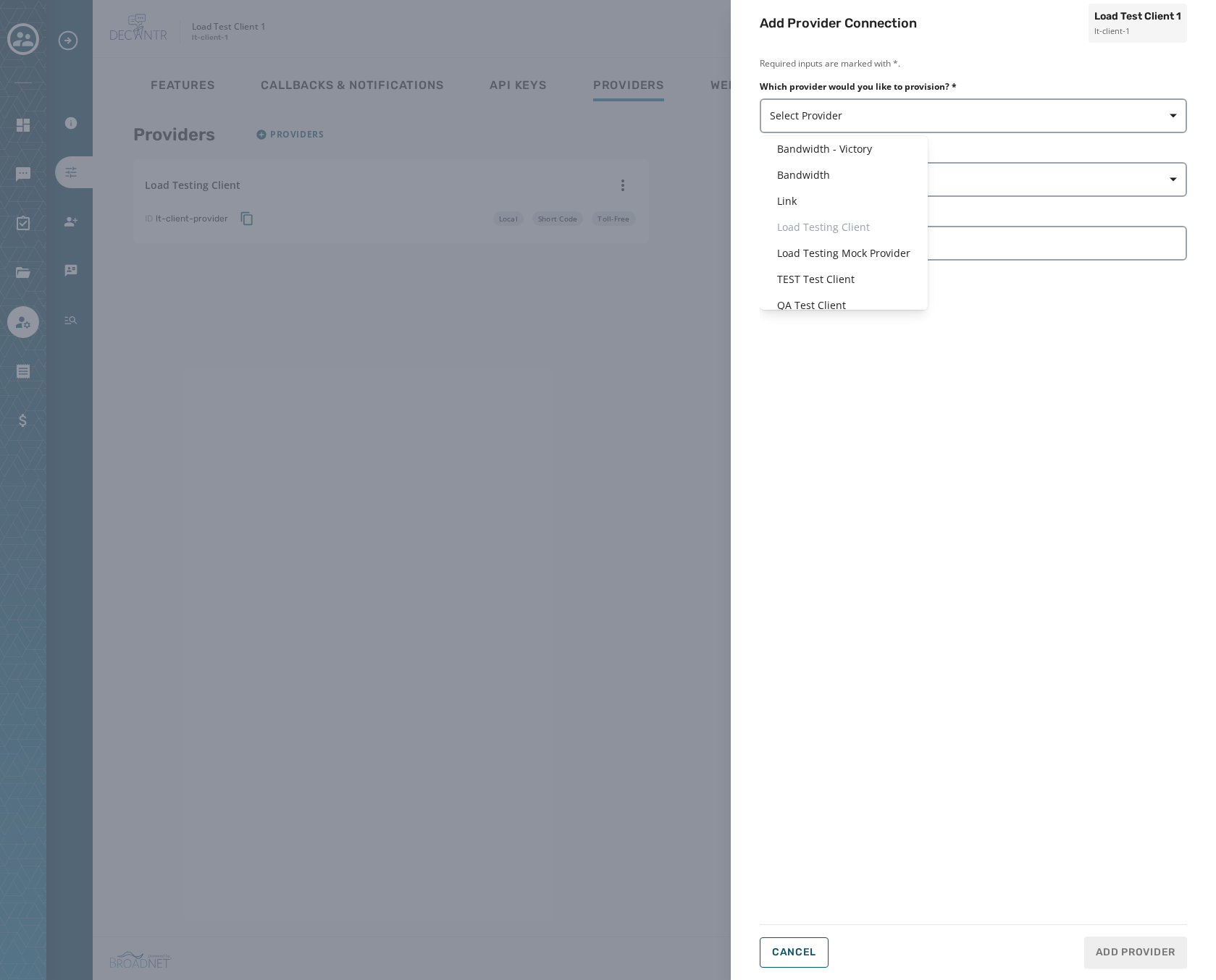
click at [478, 269] on div "Add Provider Connection Load Test Client 1 lt-client-1 Required inputs are mark…" at bounding box center [608, 490] width 1216 height 980
click at [472, 263] on div "Add Provider Connection Load Test Client 1 lt-client-1 Required inputs are mark…" at bounding box center [608, 490] width 1216 height 980
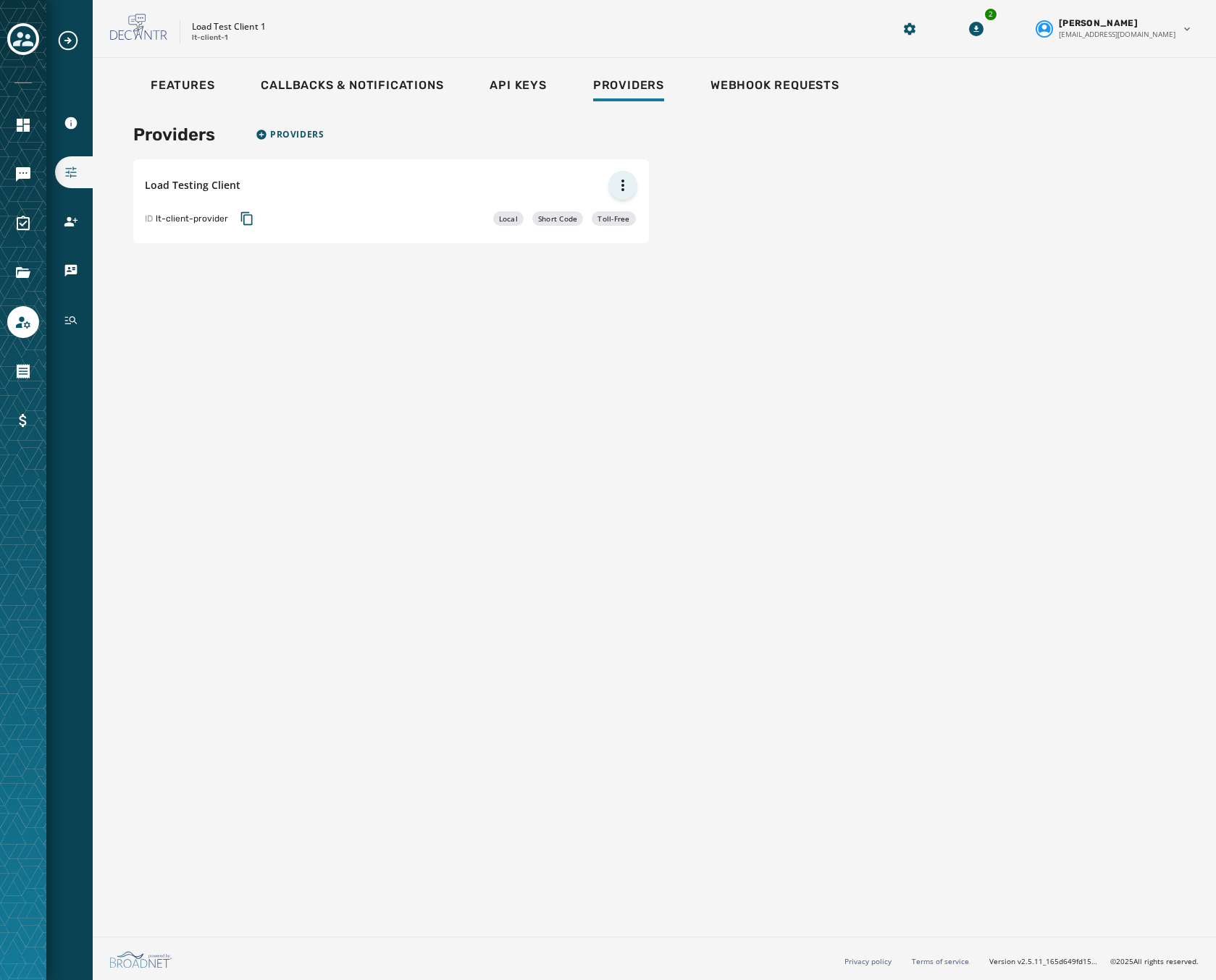
click at [630, 180] on html "Account Information Configuration Users vCards History Skip To Main Content Loa…" at bounding box center [608, 490] width 1216 height 980
click at [390, 193] on html "Account Information Configuration Users vCards History Skip To Main Content Loa…" at bounding box center [608, 490] width 1216 height 980
click at [523, 92] on span "Api Keys" at bounding box center [517, 85] width 56 height 15
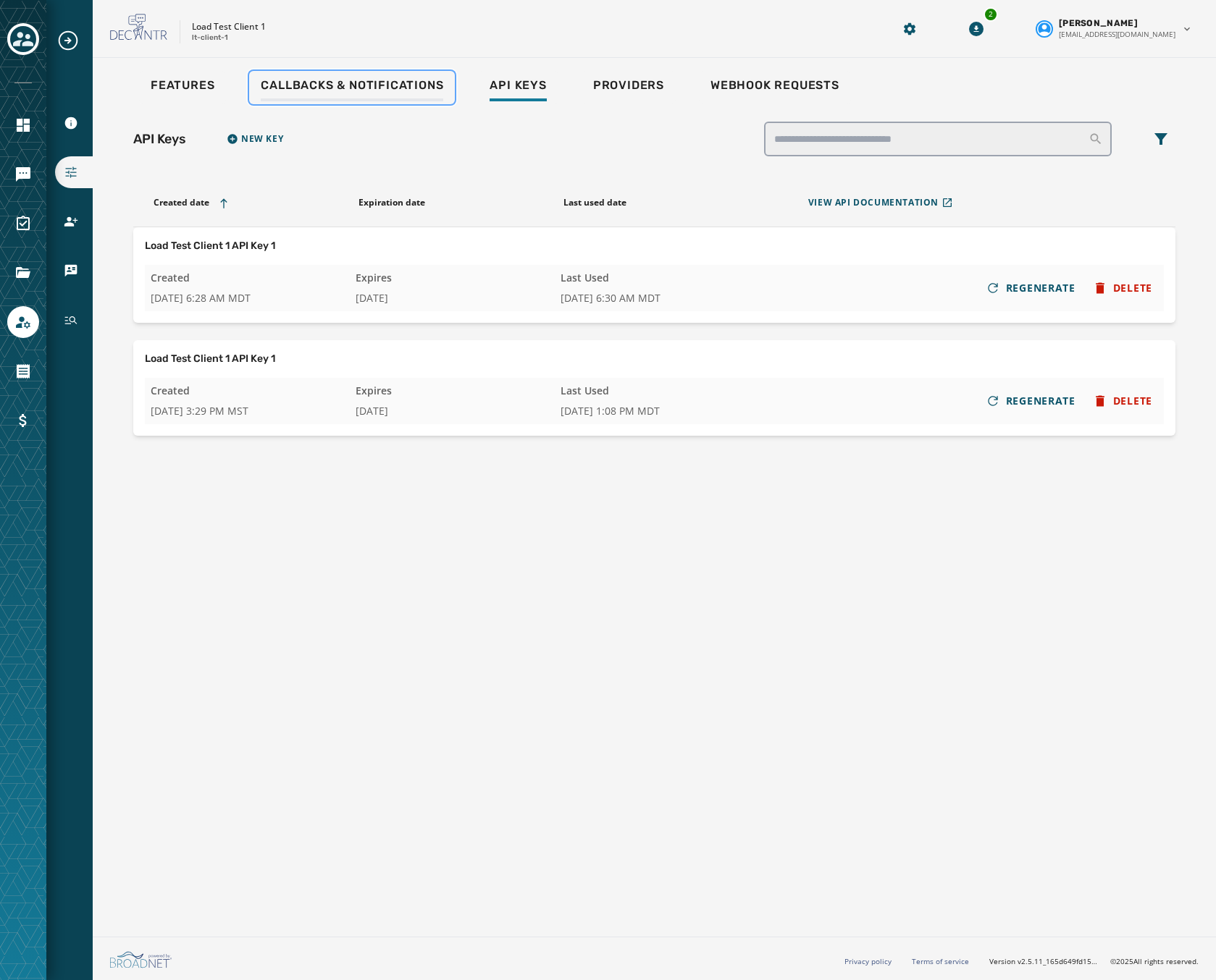
click at [383, 76] on link "Callbacks & Notifications" at bounding box center [352, 87] width 206 height 34
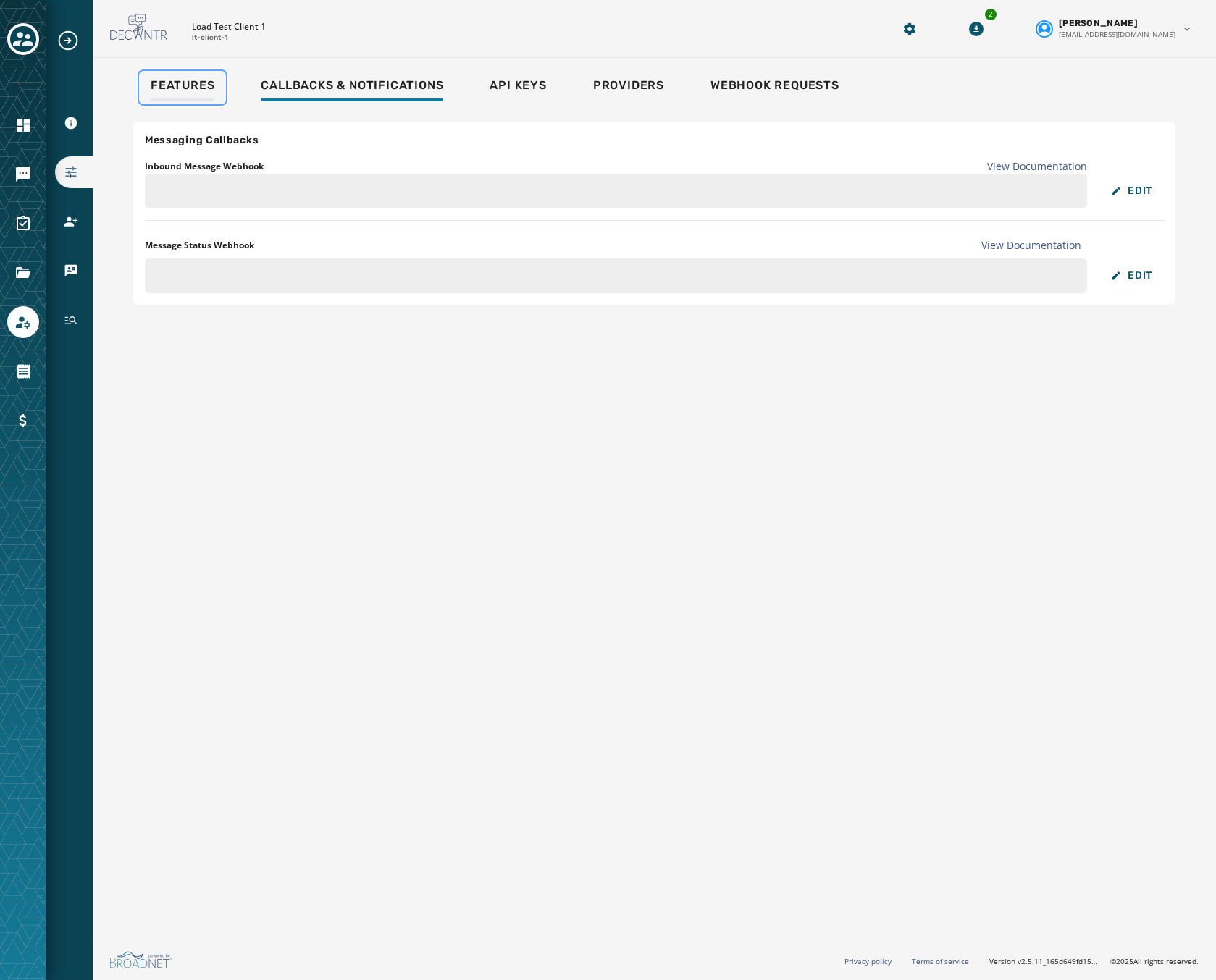
click at [187, 85] on span "Features" at bounding box center [182, 85] width 64 height 15
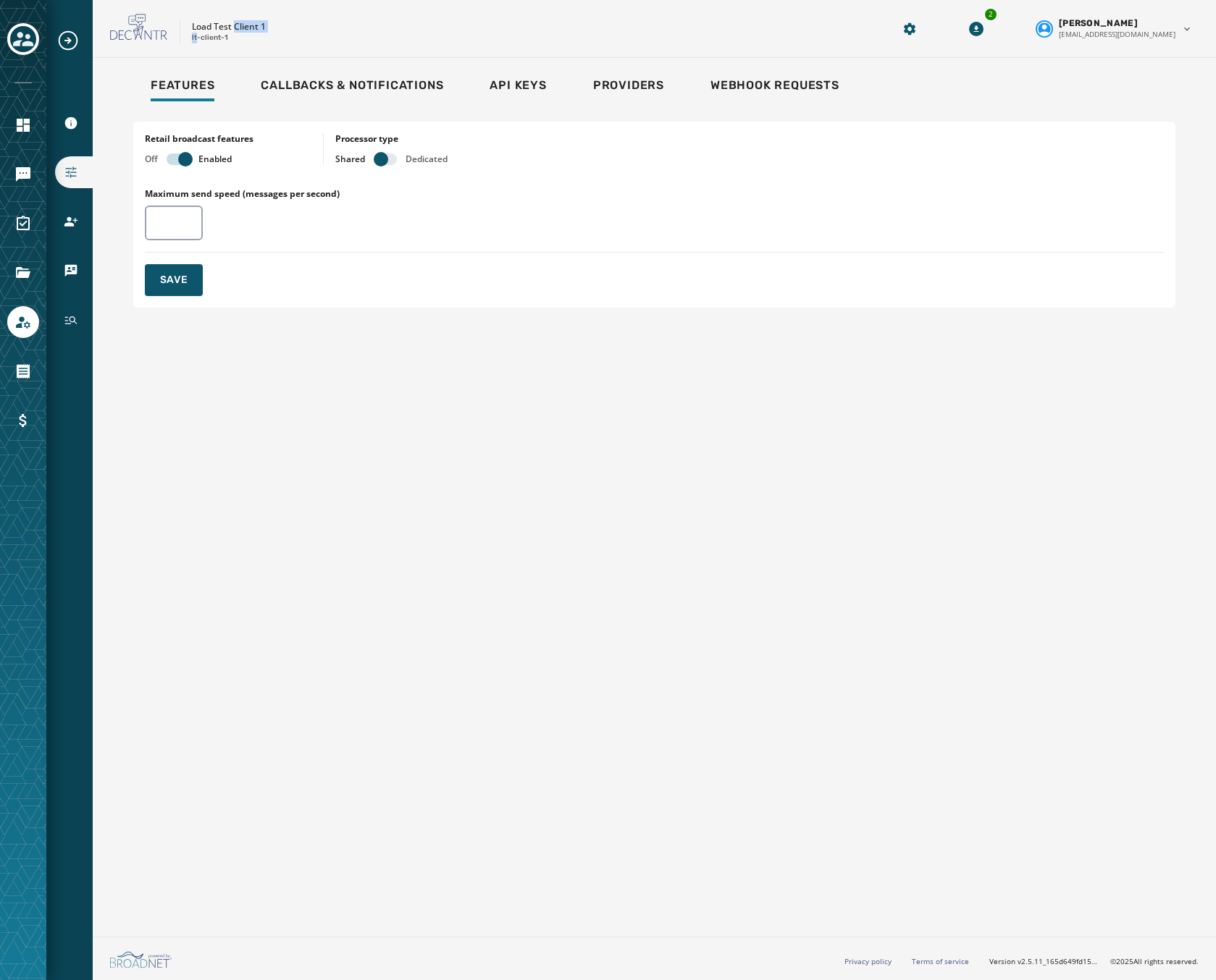
drag, startPoint x: 235, startPoint y: 36, endPoint x: 199, endPoint y: 37, distance: 36.0
click at [199, 37] on div "Load Test Client 1 lt-client-1" at bounding box center [229, 32] width 74 height 22
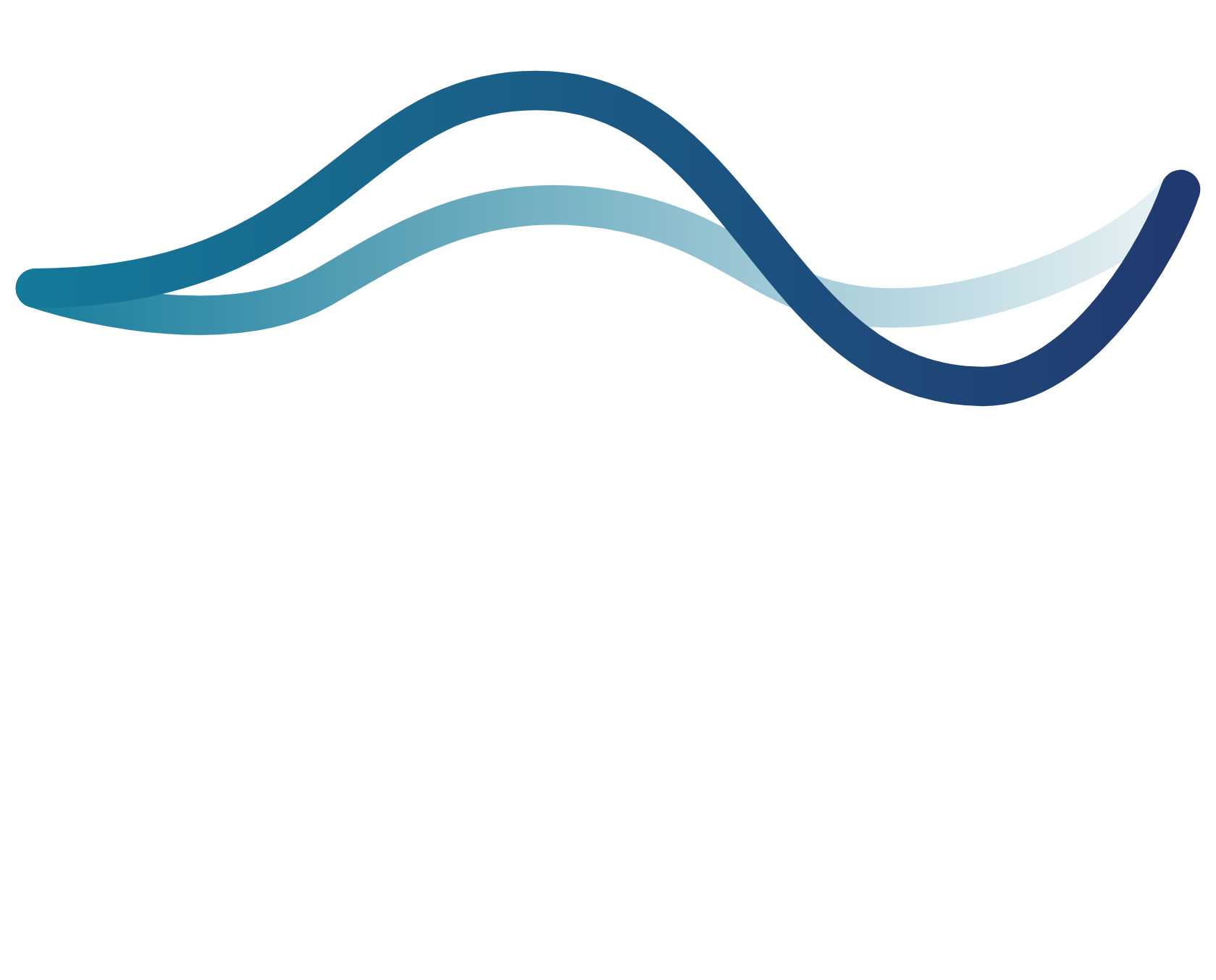
click at [1118, 190] on div at bounding box center [608, 220] width 1204 height 418
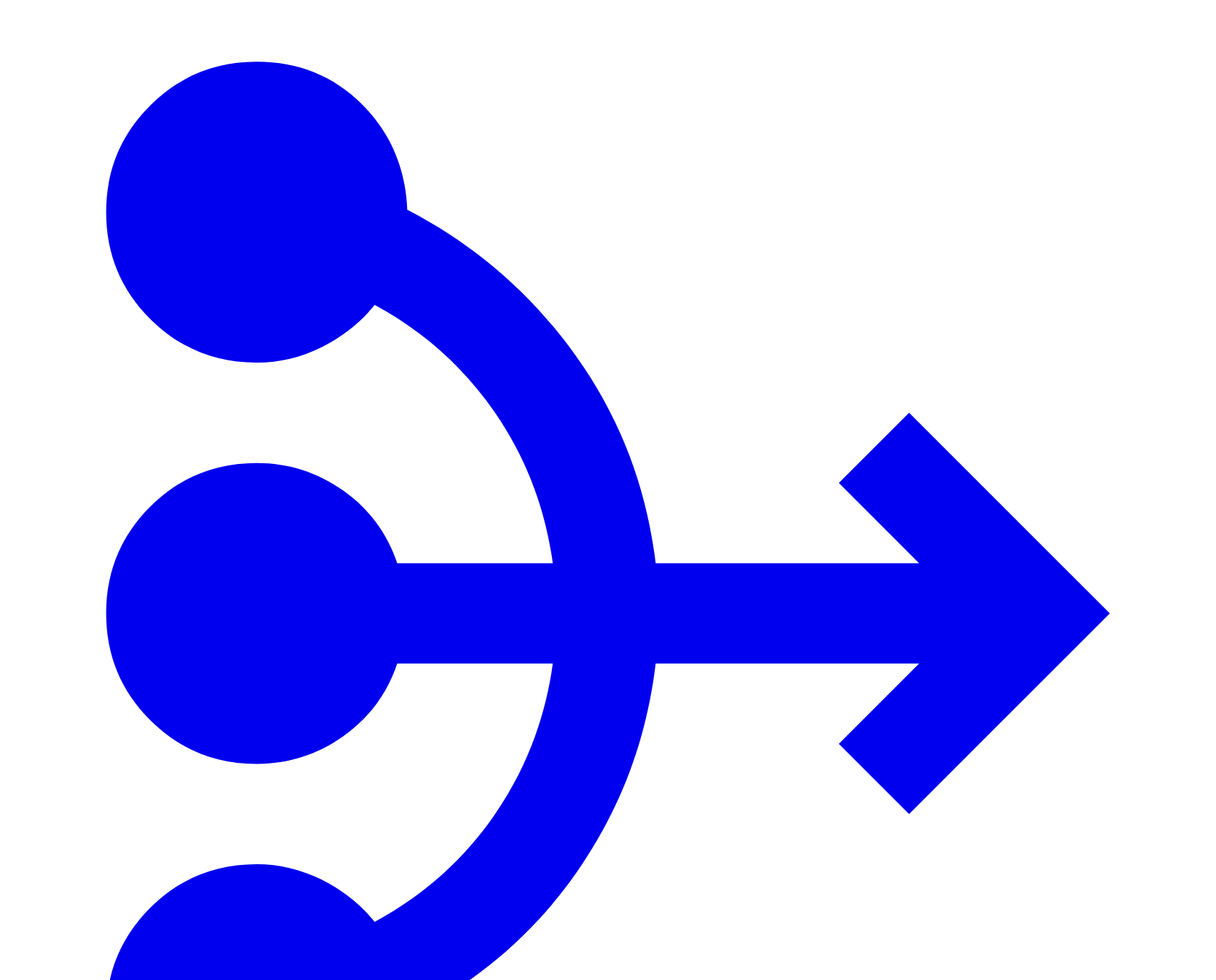
type input "****"
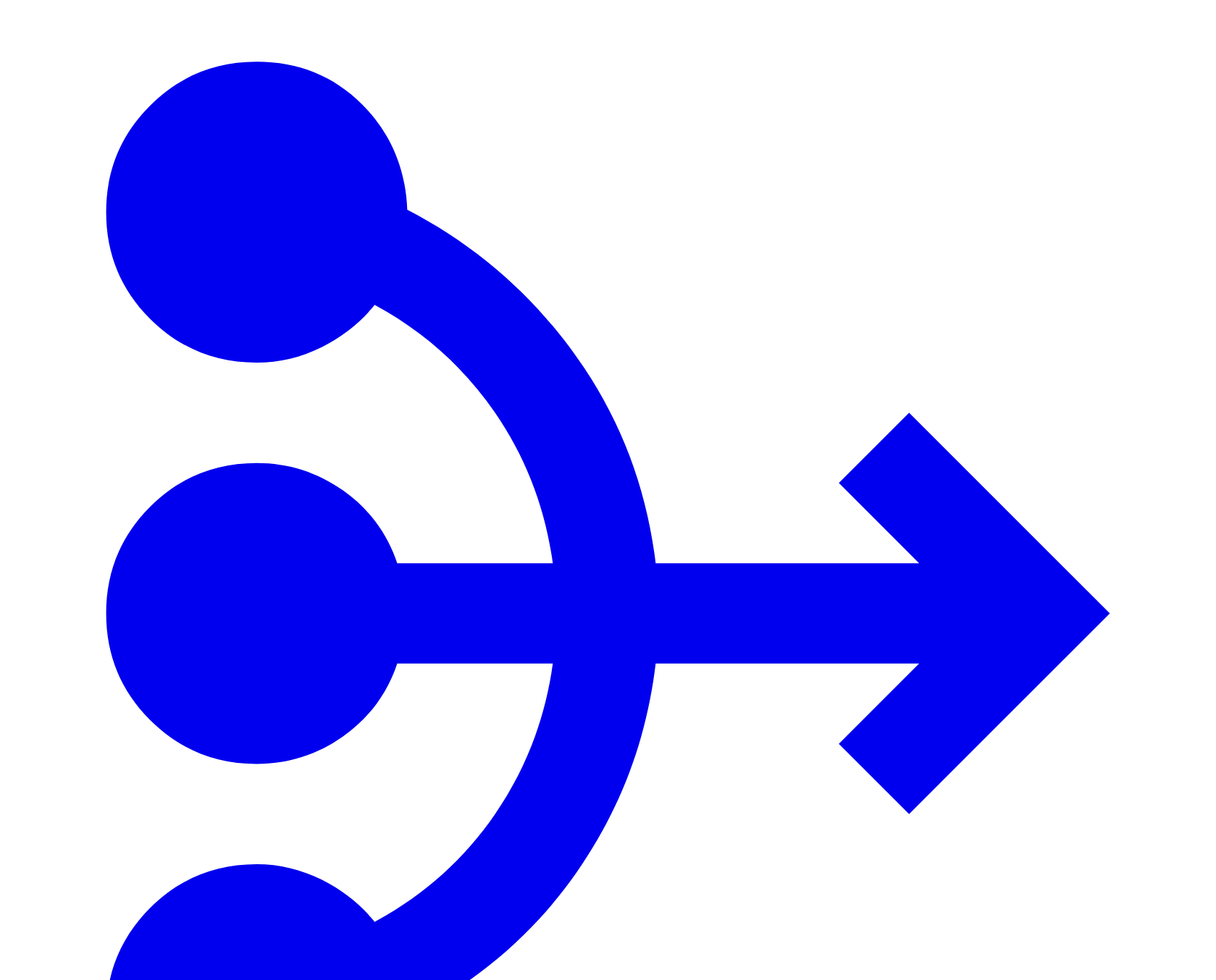
type input "****"
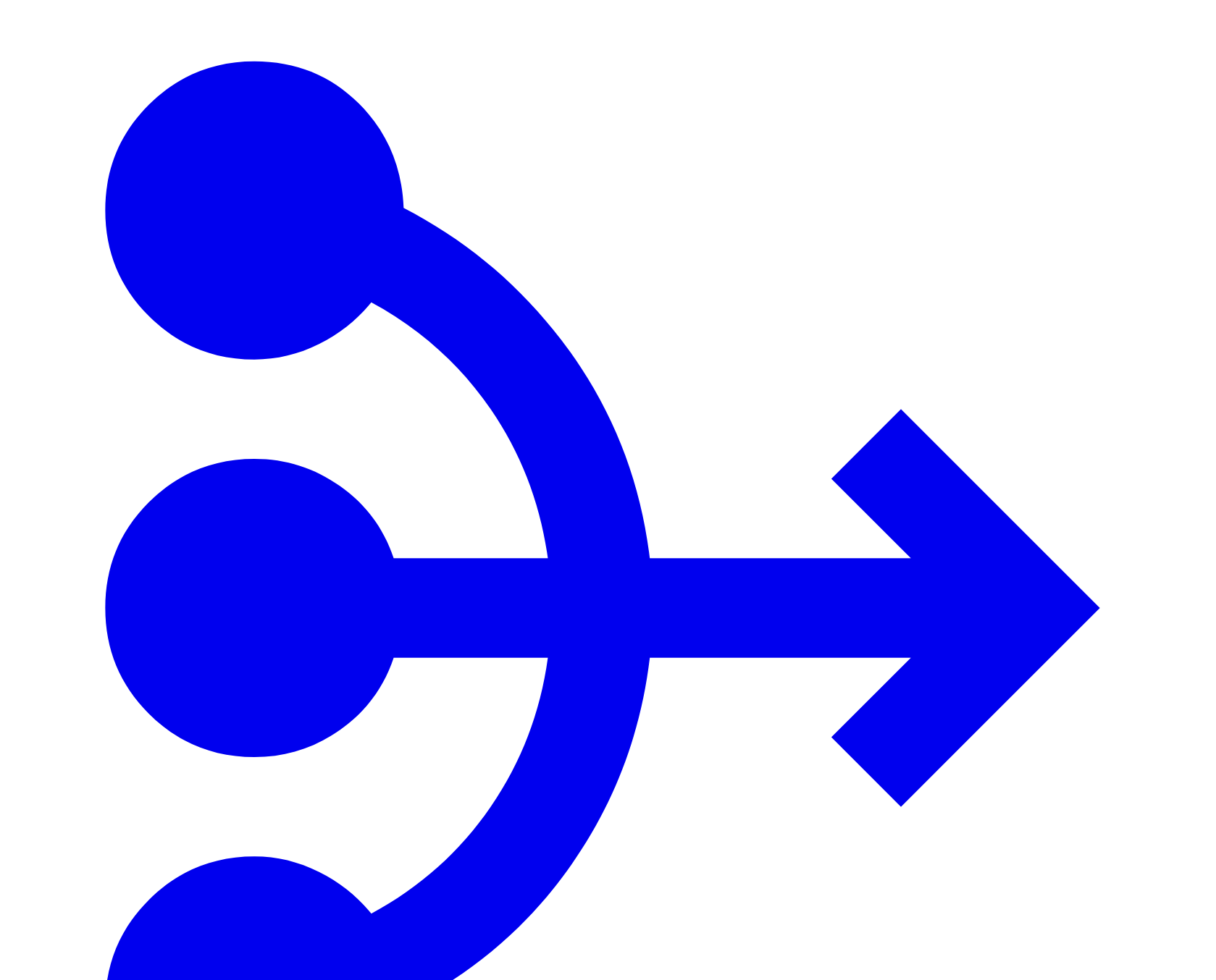
scroll to position [35, 0]
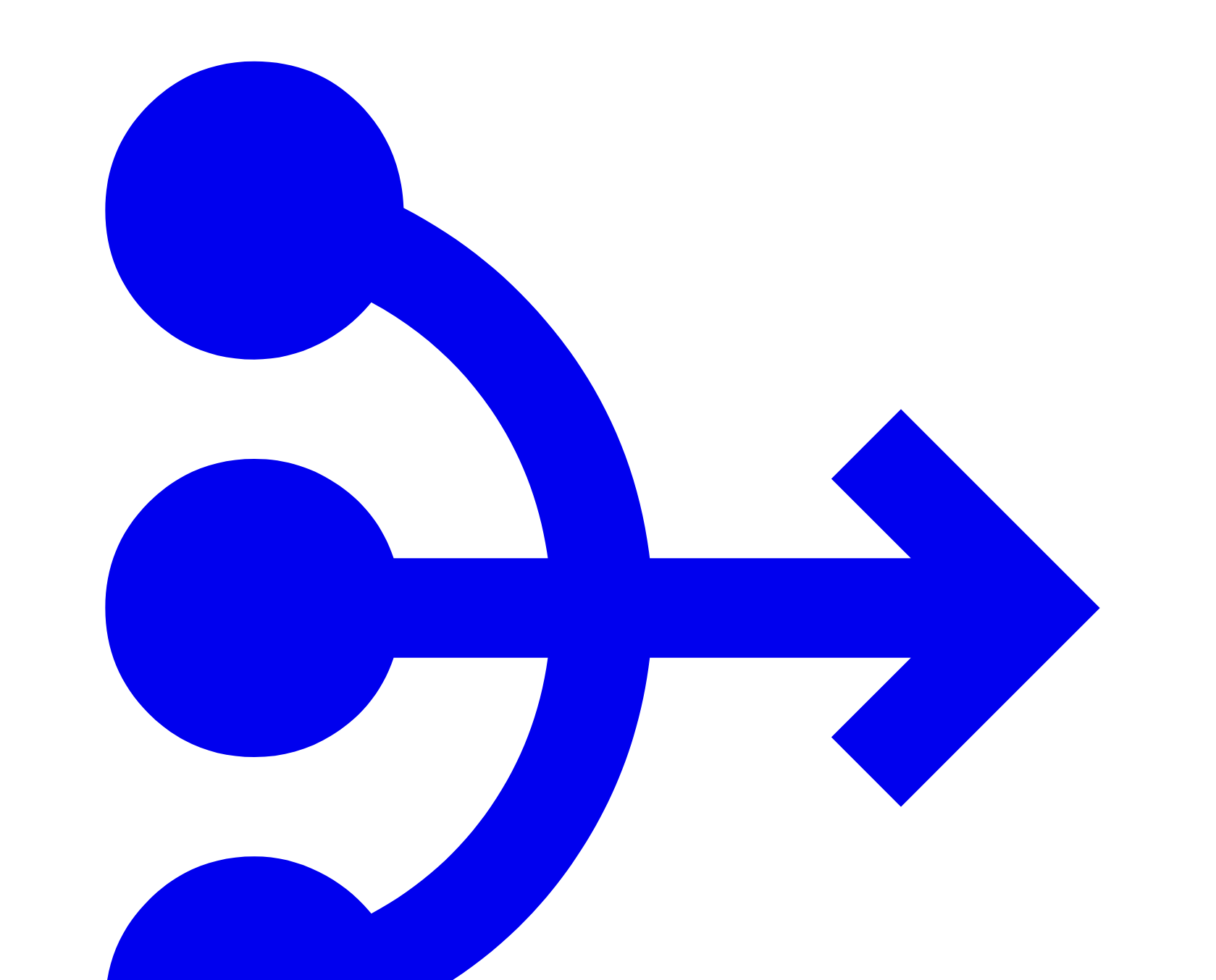
scroll to position [0, 0]
